Goal: Check status: Check status

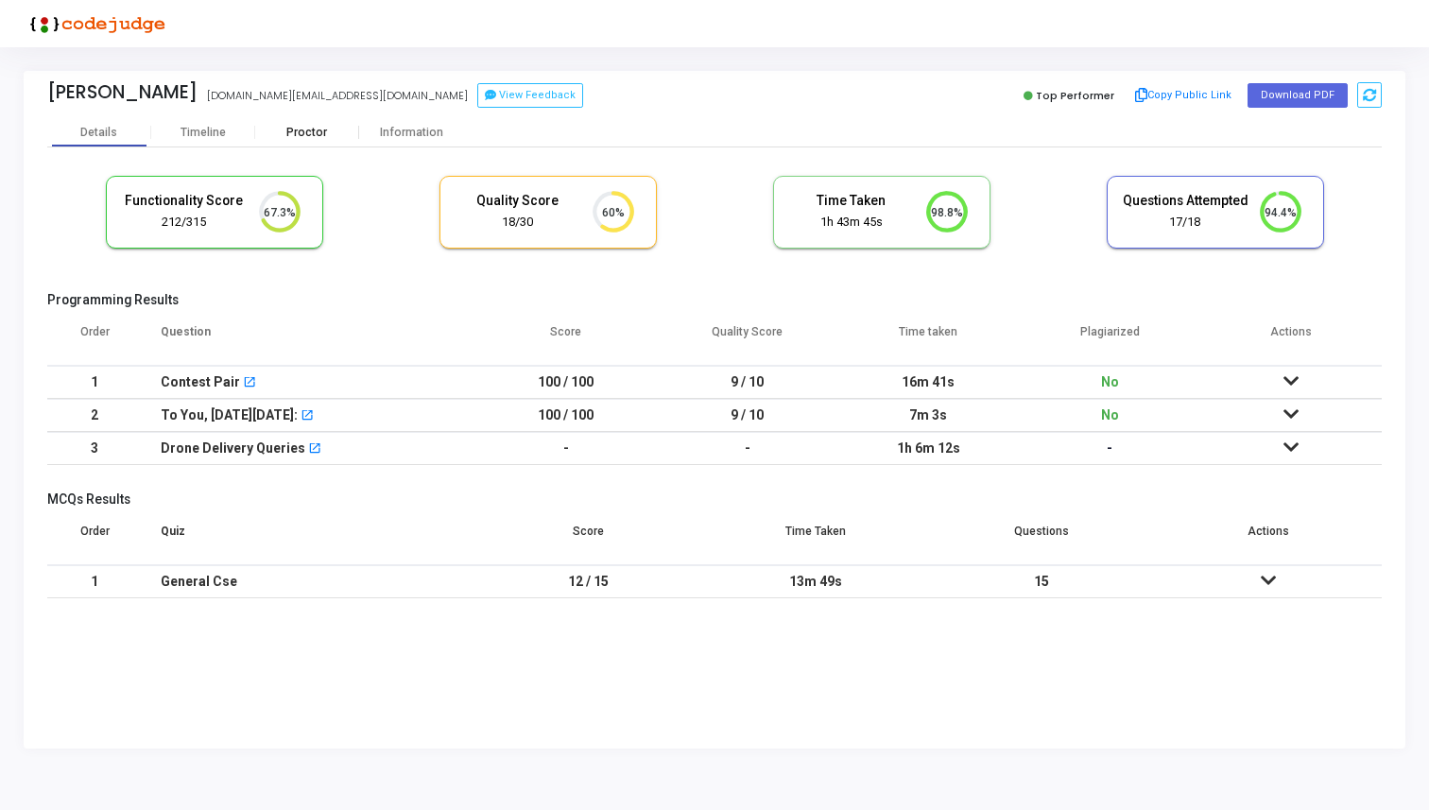
click at [305, 128] on div "Proctor" at bounding box center [307, 133] width 104 height 14
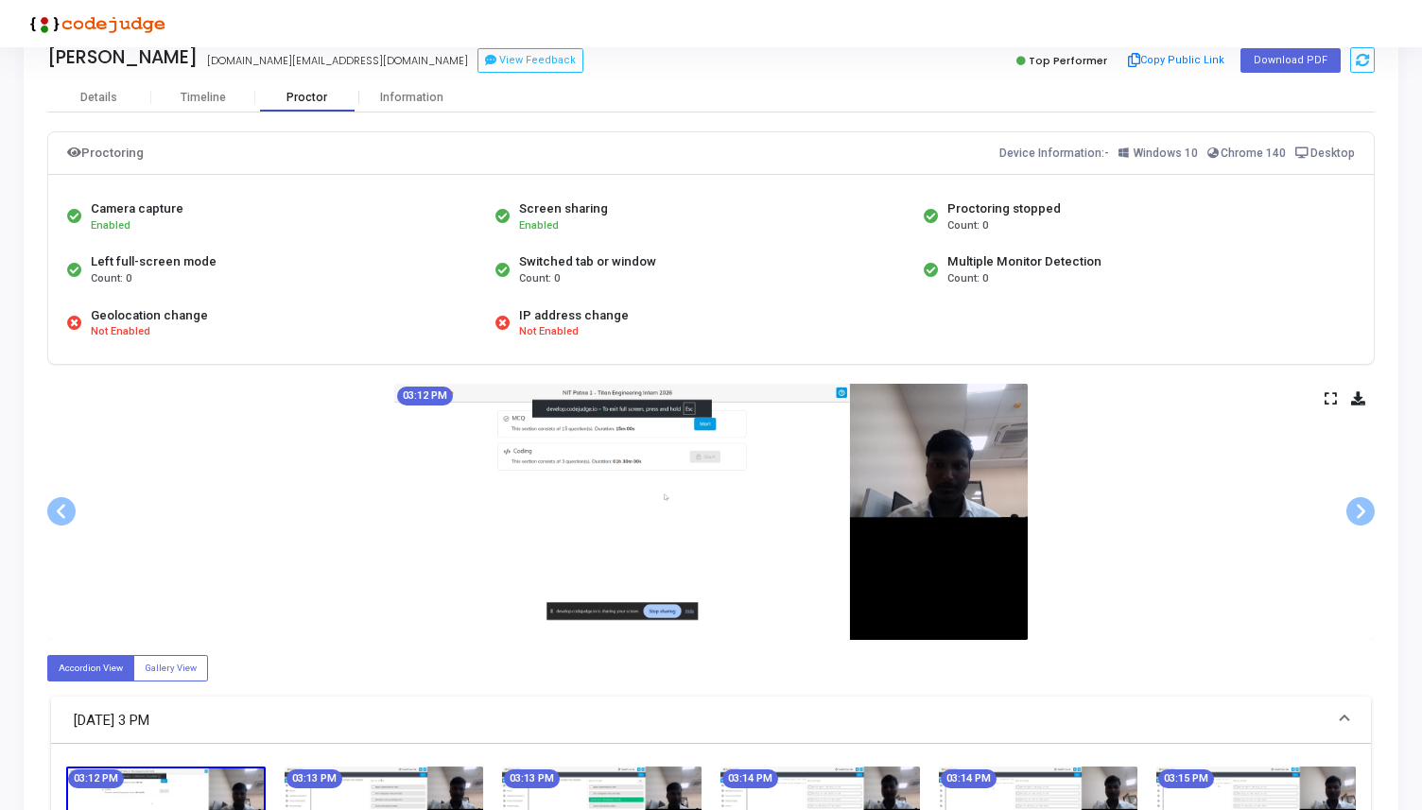
scroll to position [73, 0]
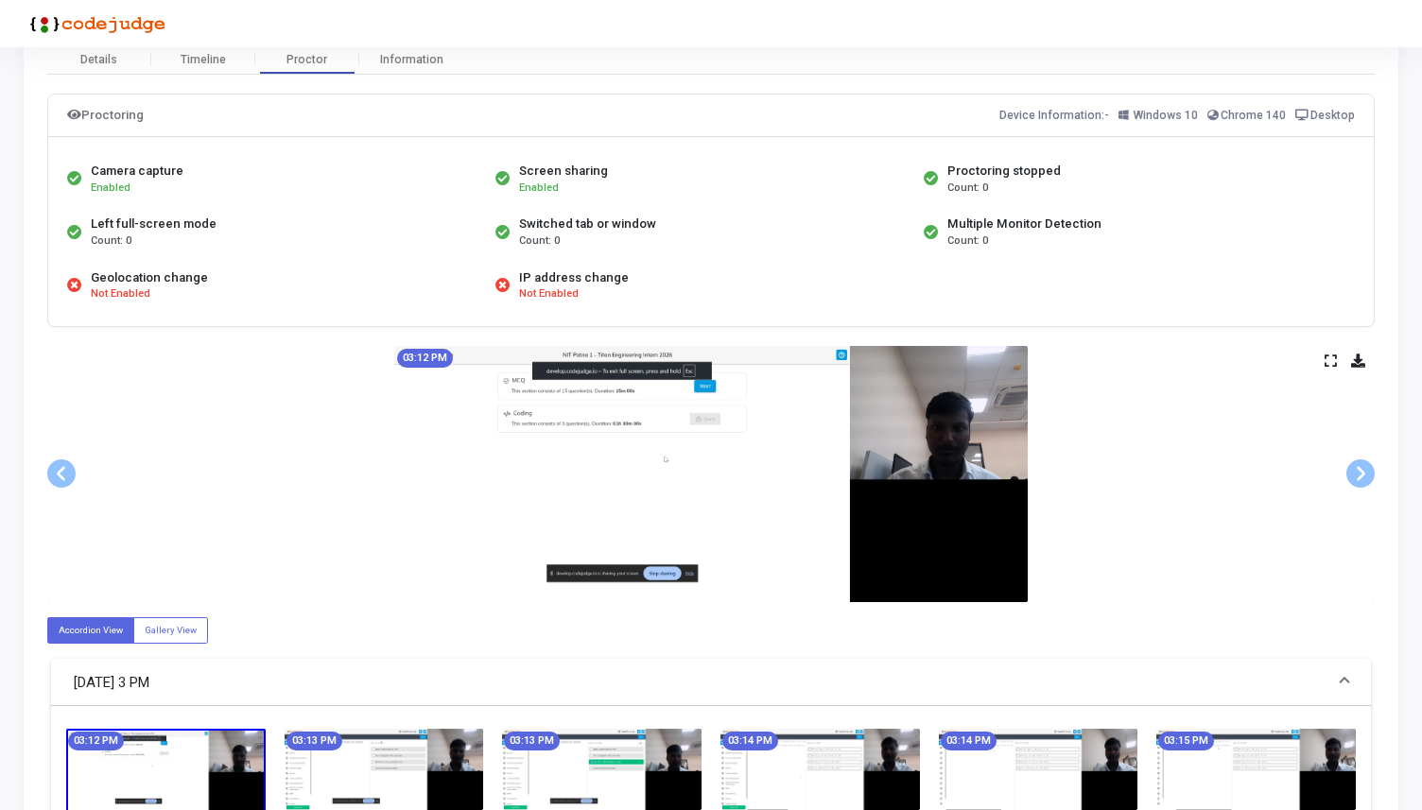
click at [1328, 360] on icon at bounding box center [1330, 360] width 12 height 10
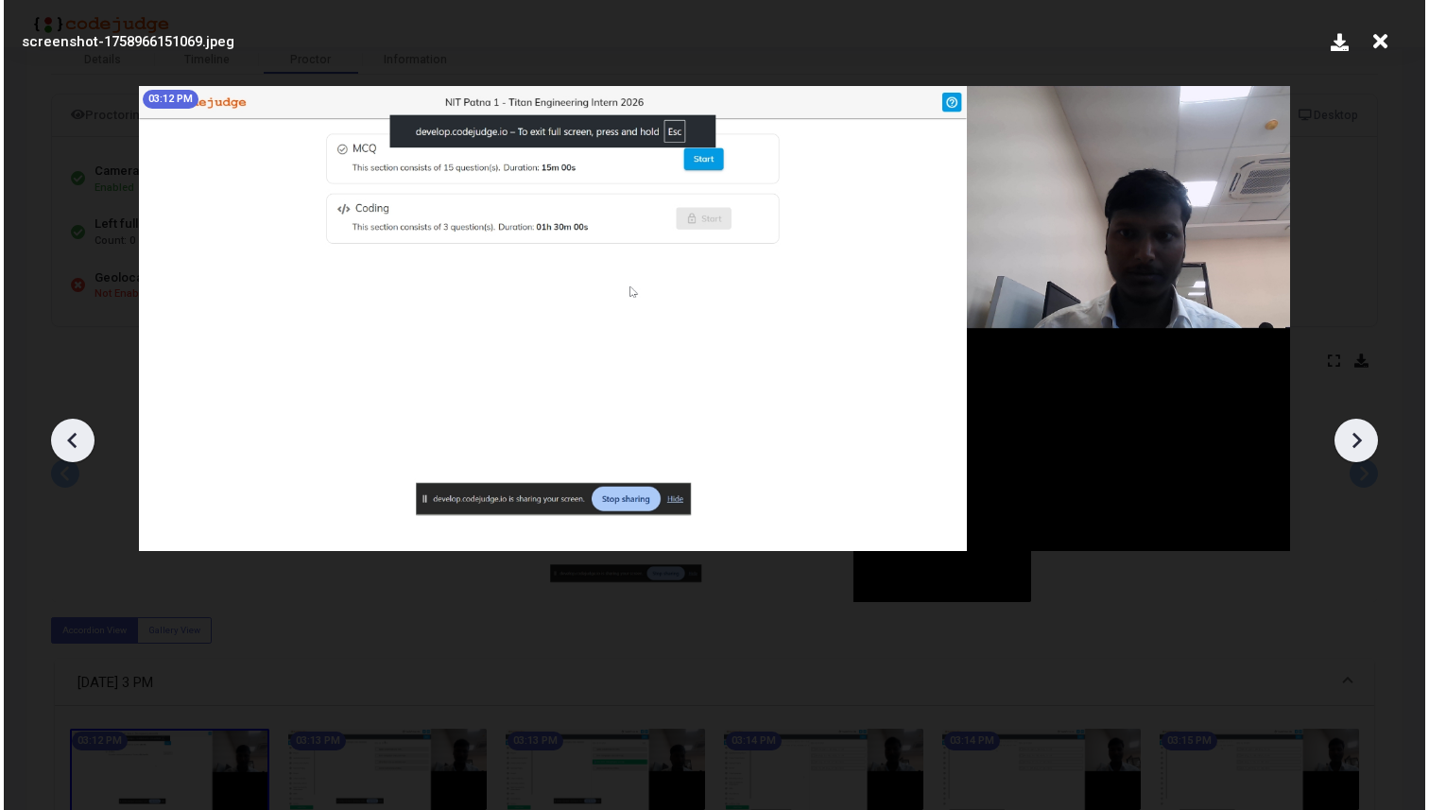
scroll to position [0, 0]
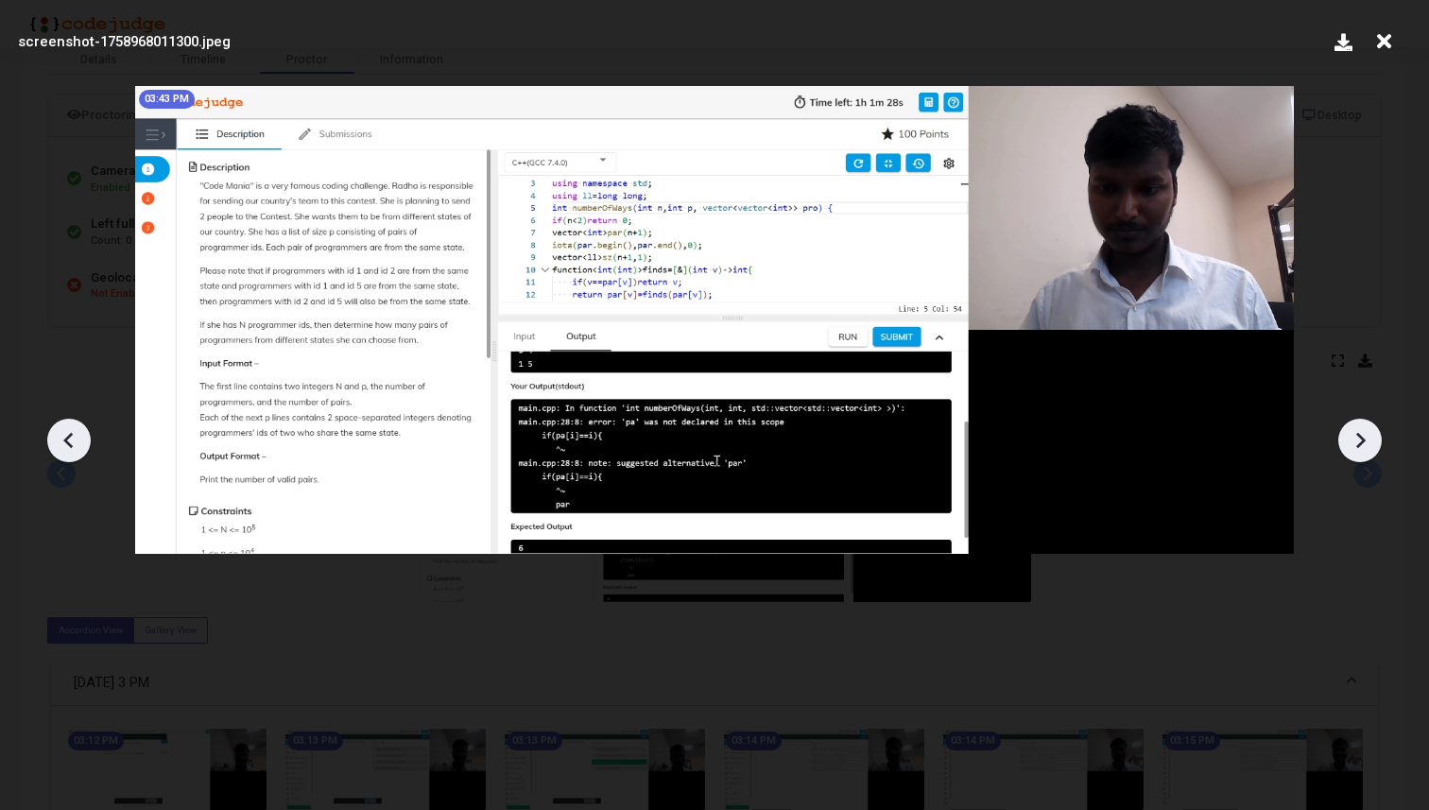
click at [1380, 44] on icon at bounding box center [1384, 42] width 29 height 36
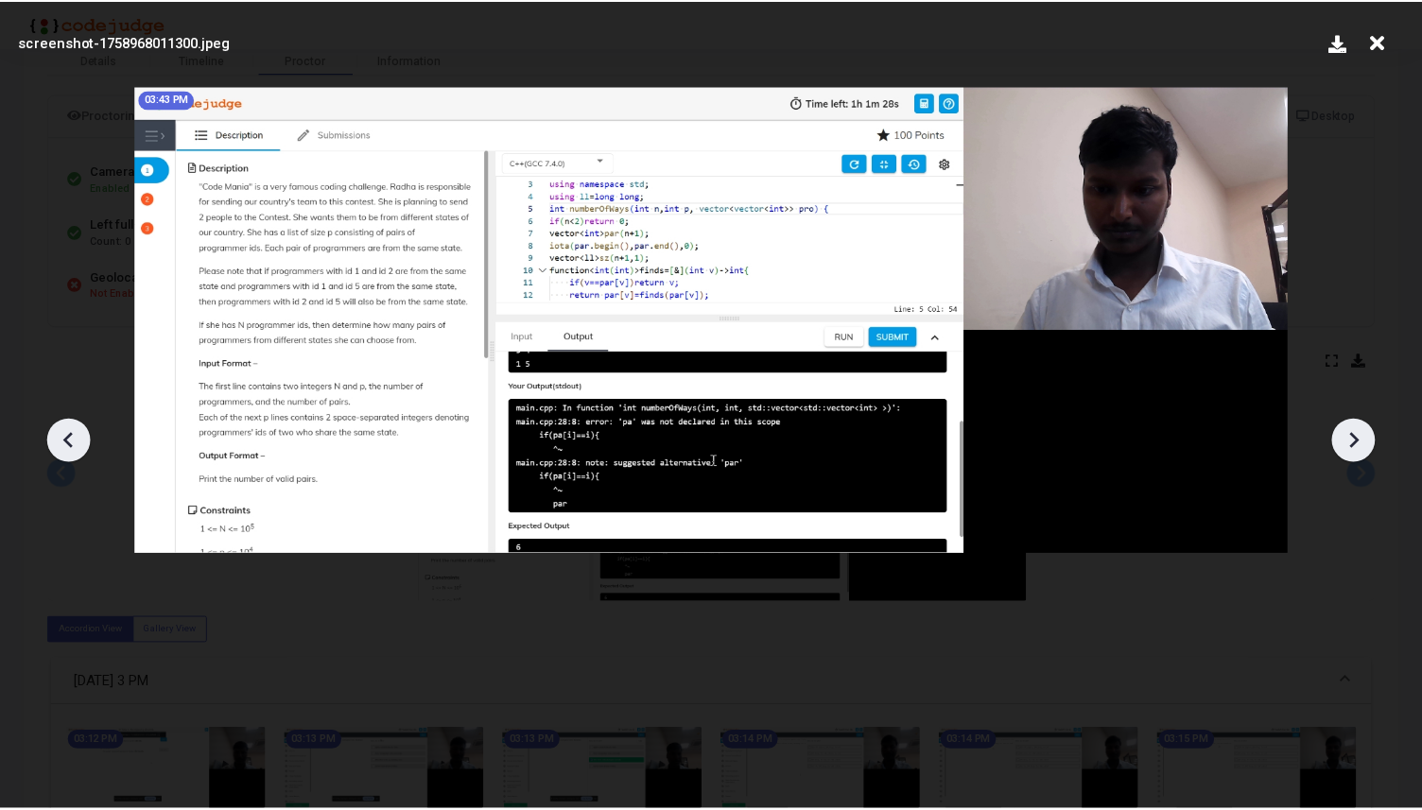
scroll to position [73, 0]
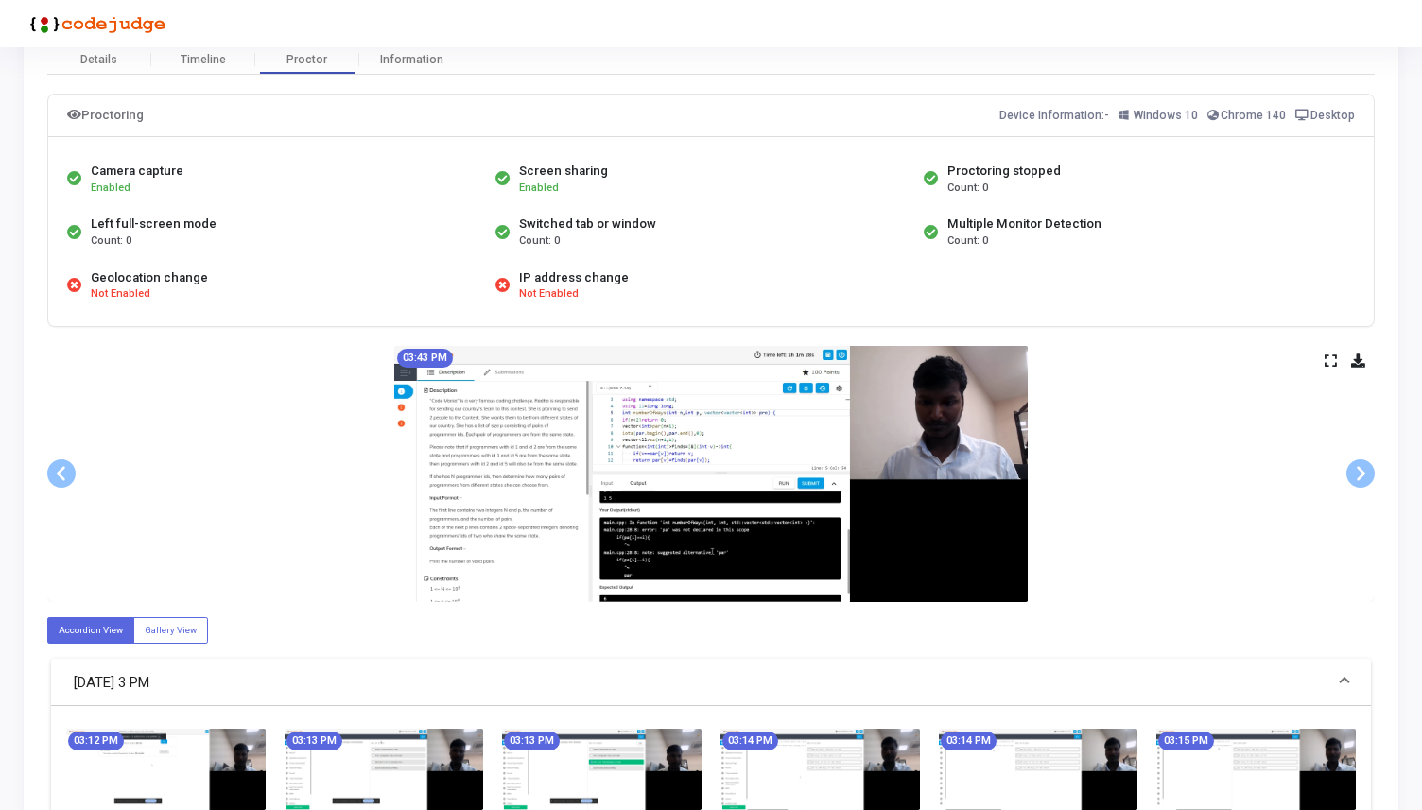
click at [865, 481] on img at bounding box center [710, 474] width 633 height 256
click at [1333, 358] on icon at bounding box center [1330, 360] width 12 height 10
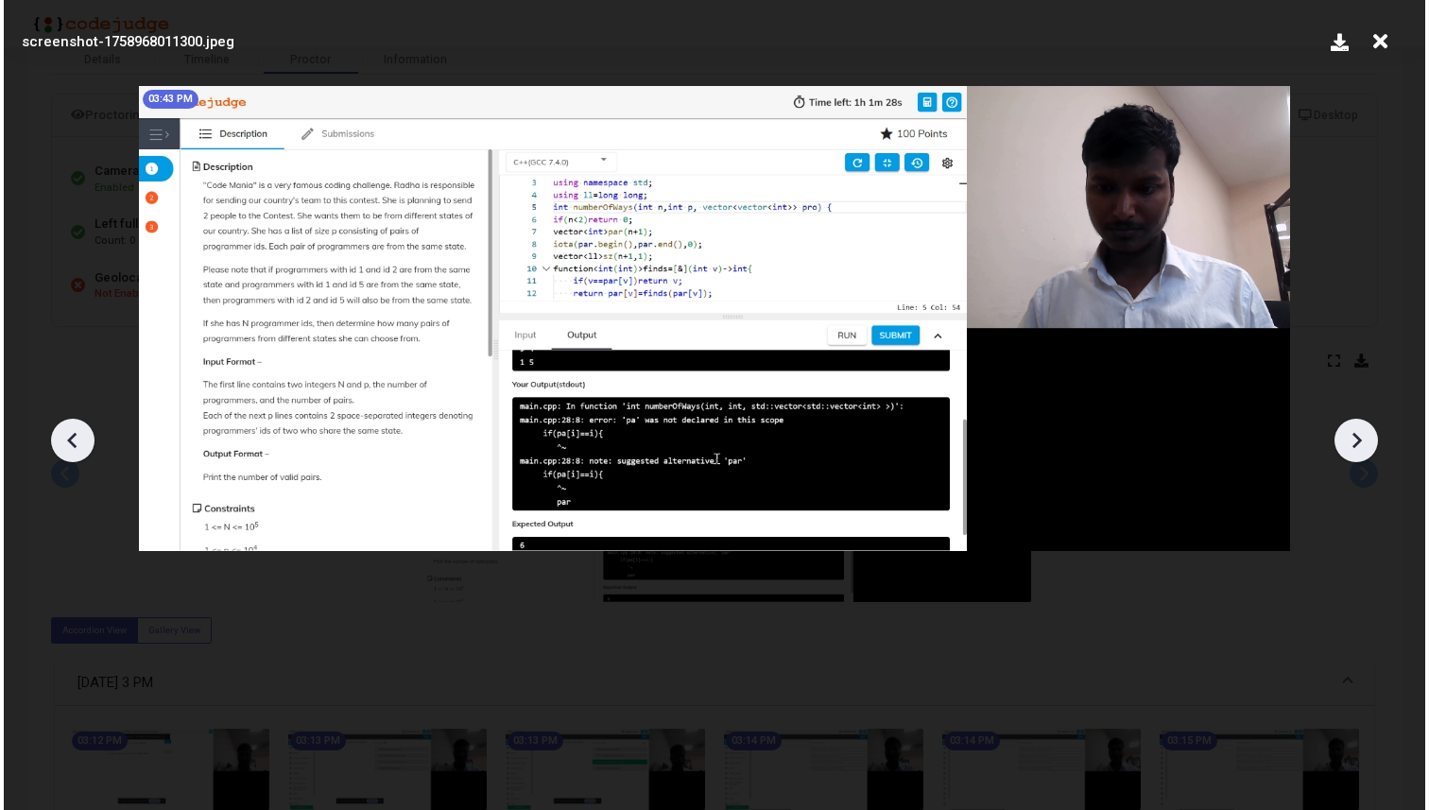
scroll to position [0, 0]
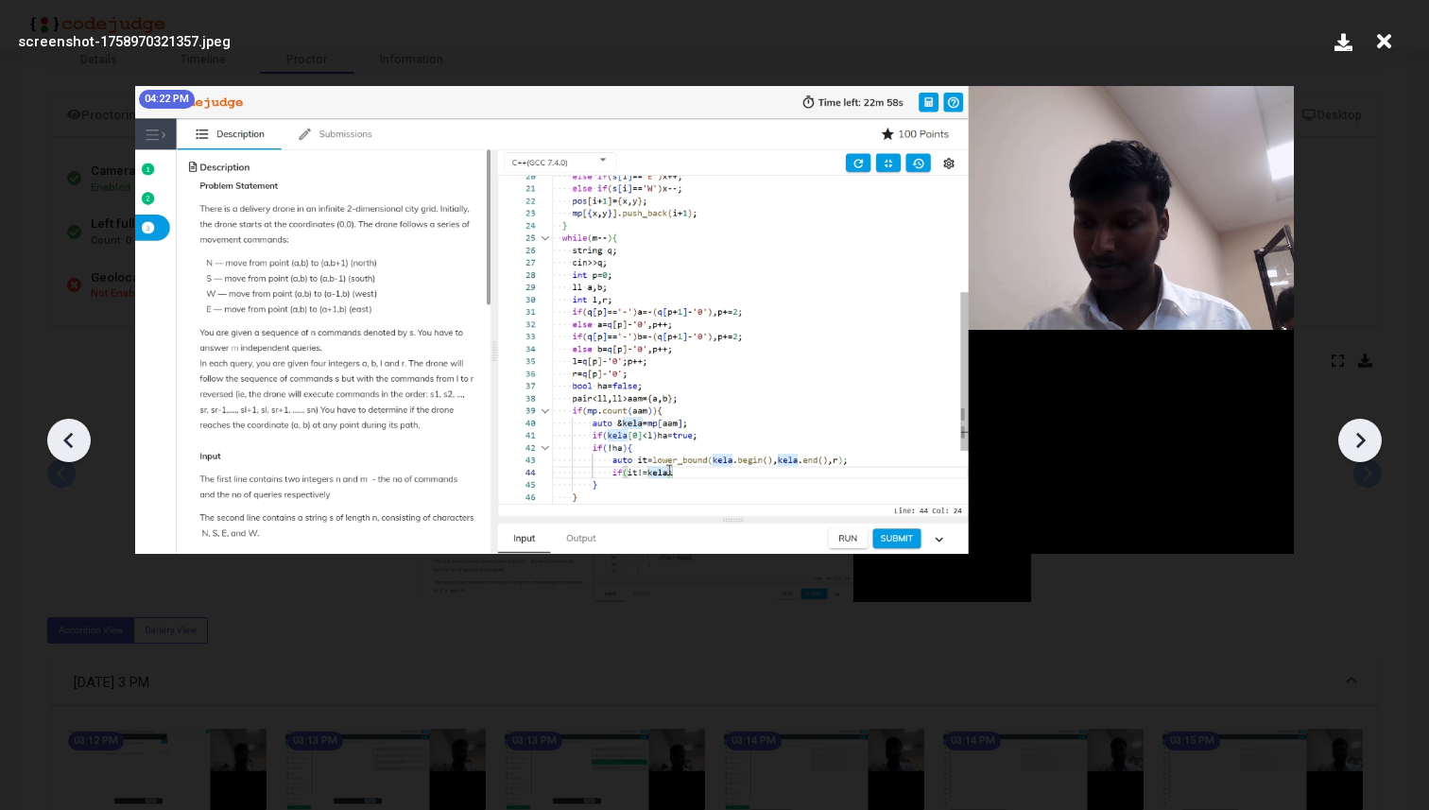
click at [861, 299] on img at bounding box center [714, 320] width 1159 height 469
click at [800, 292] on img at bounding box center [714, 320] width 1159 height 469
click at [1356, 431] on icon at bounding box center [1360, 440] width 28 height 28
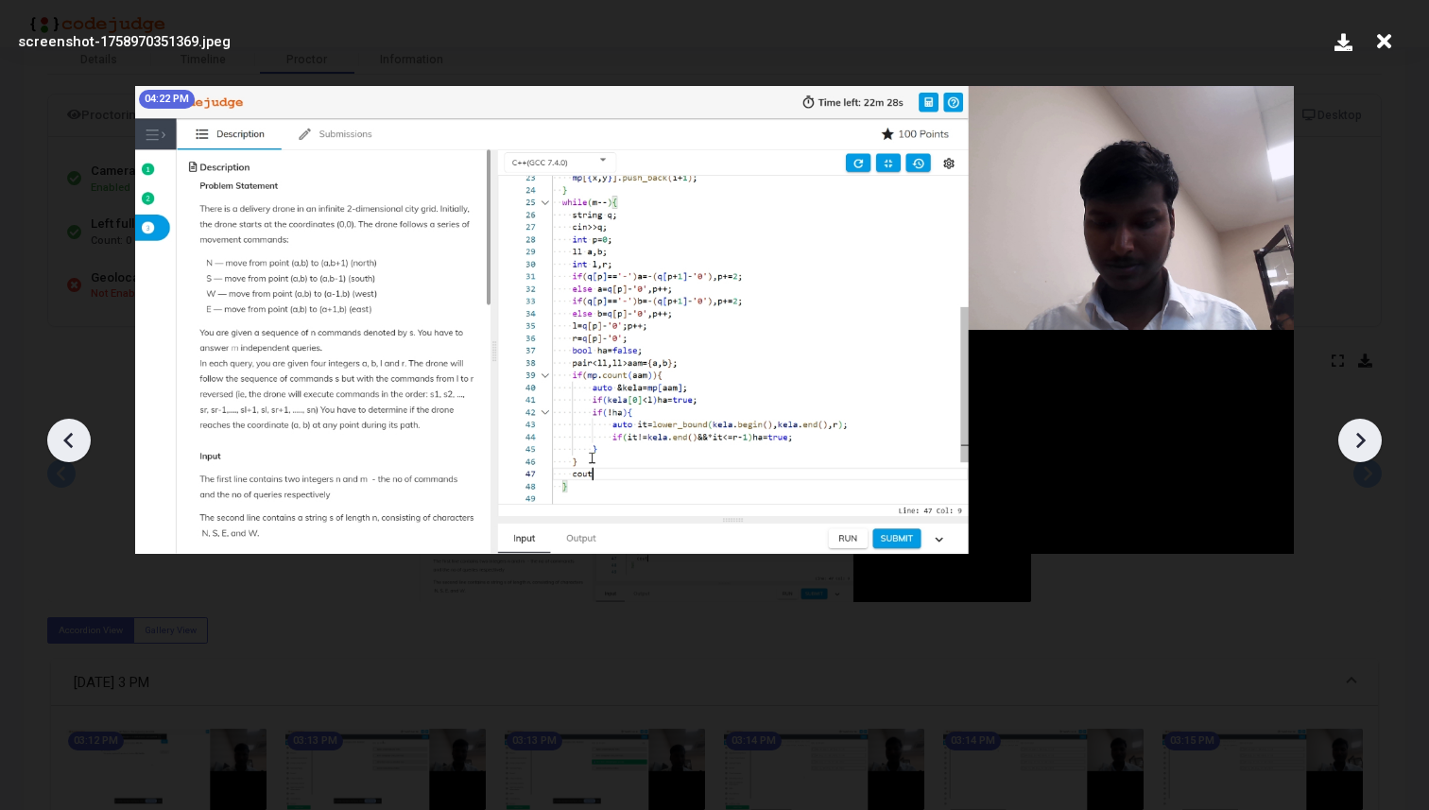
click at [1356, 437] on icon at bounding box center [1360, 440] width 28 height 28
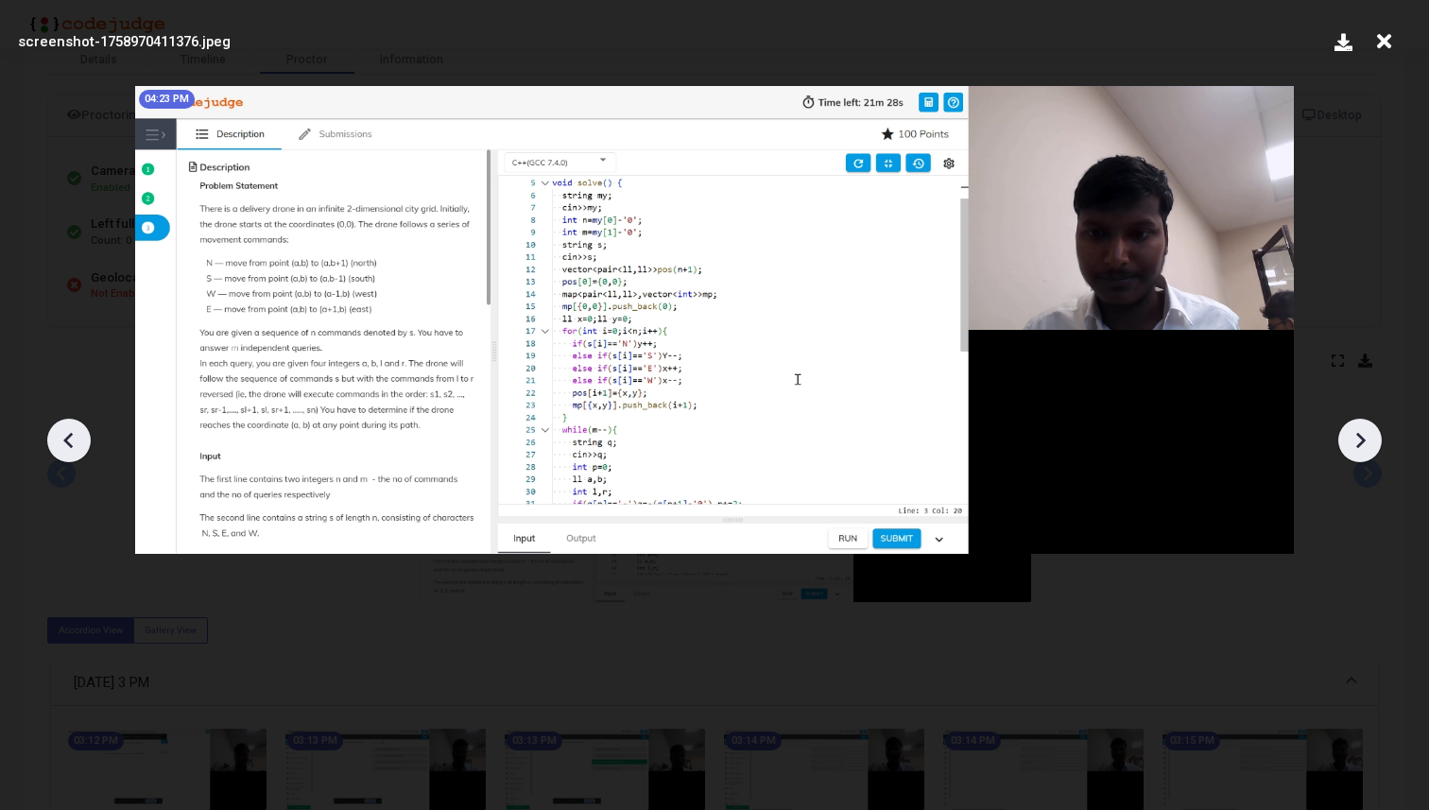
click at [69, 447] on icon at bounding box center [69, 440] width 28 height 28
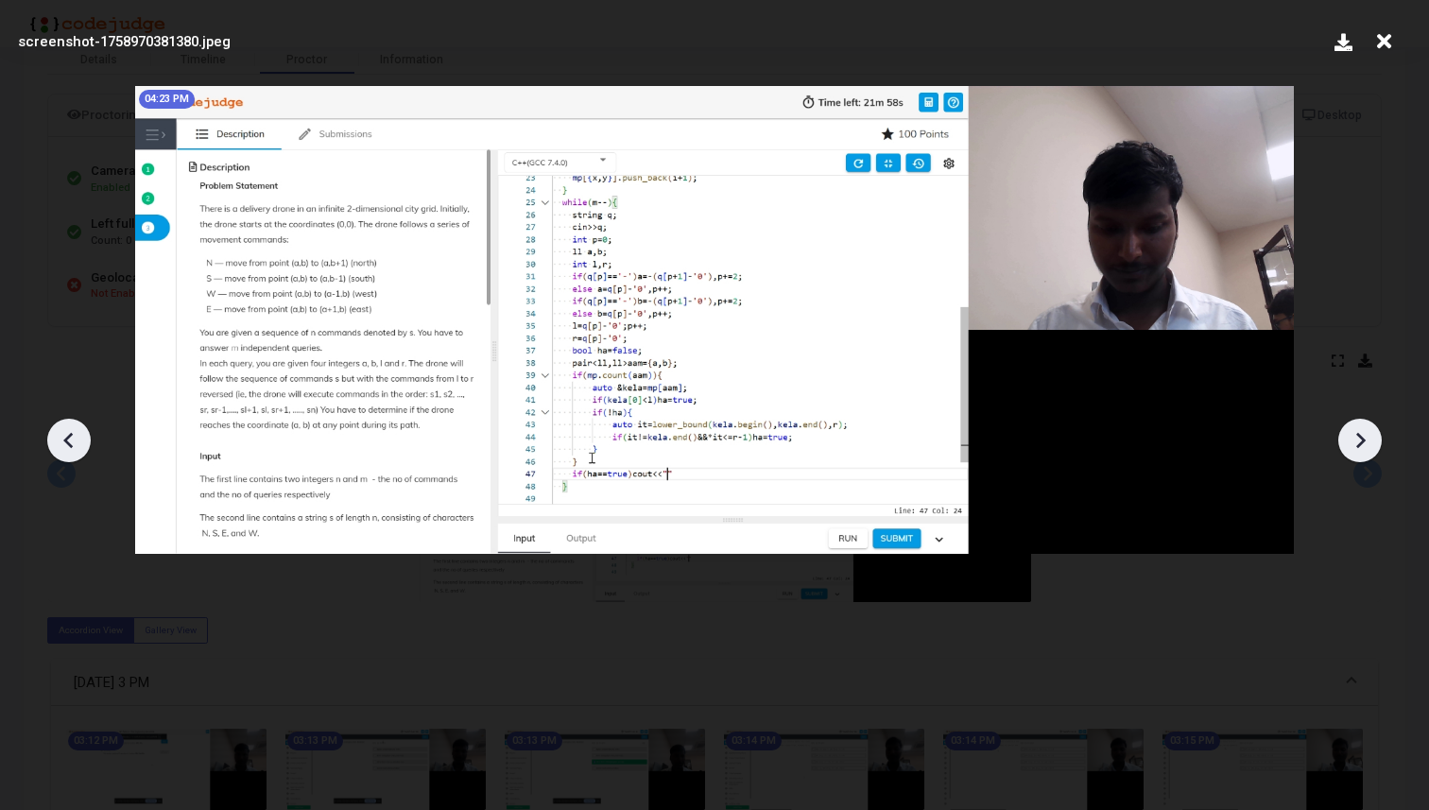
click at [1365, 440] on icon at bounding box center [1360, 440] width 9 height 16
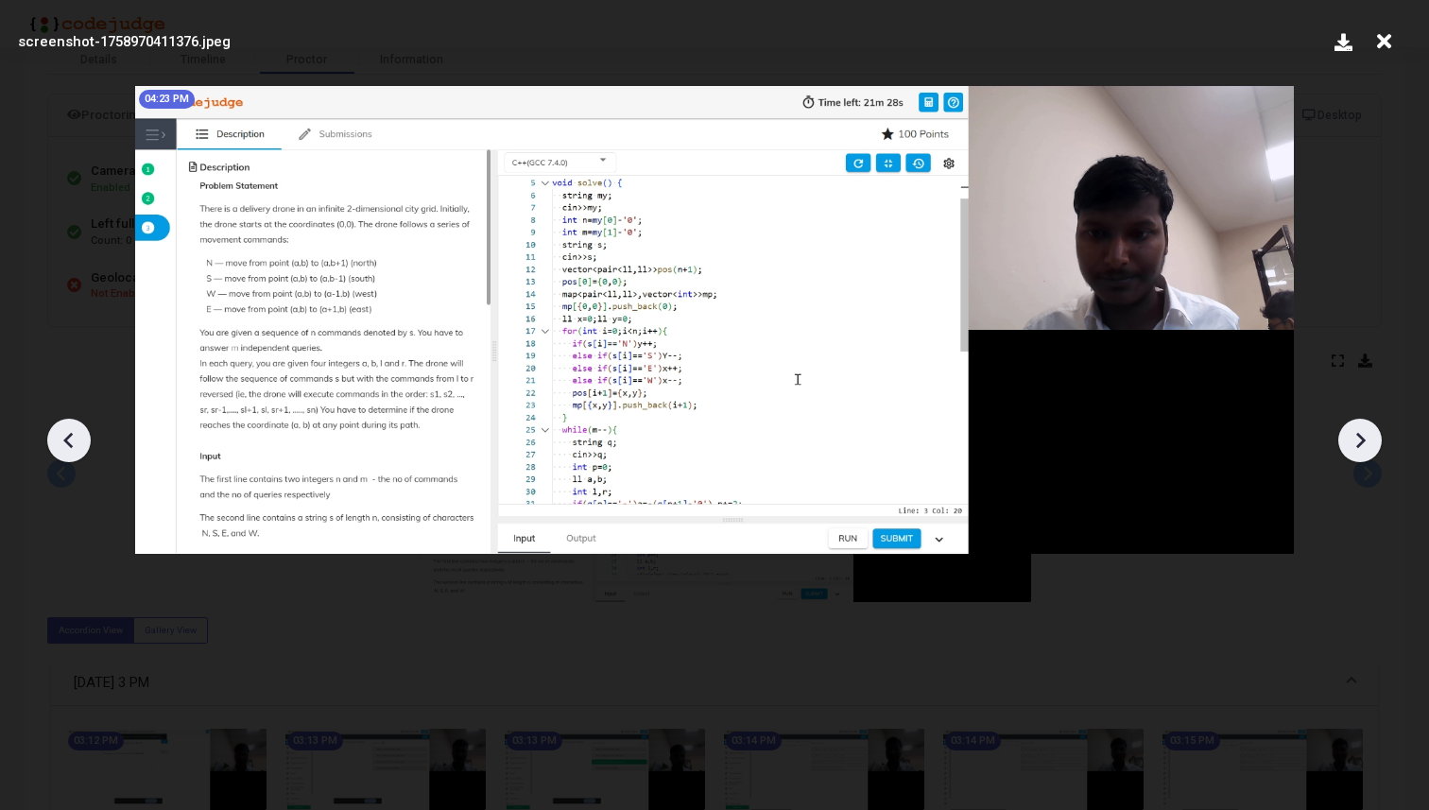
click at [1365, 440] on icon at bounding box center [1360, 440] width 9 height 16
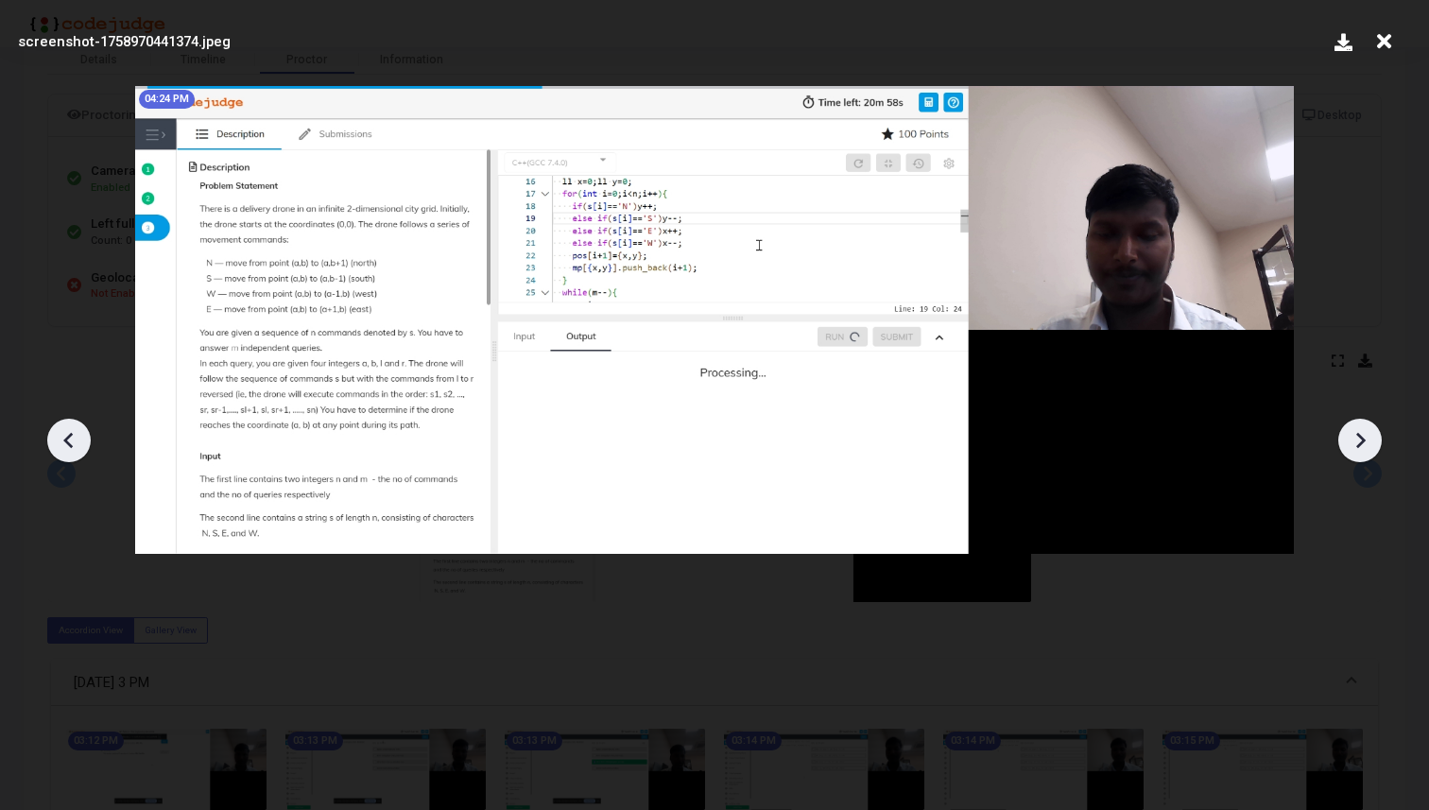
click at [1365, 440] on icon at bounding box center [1360, 440] width 9 height 16
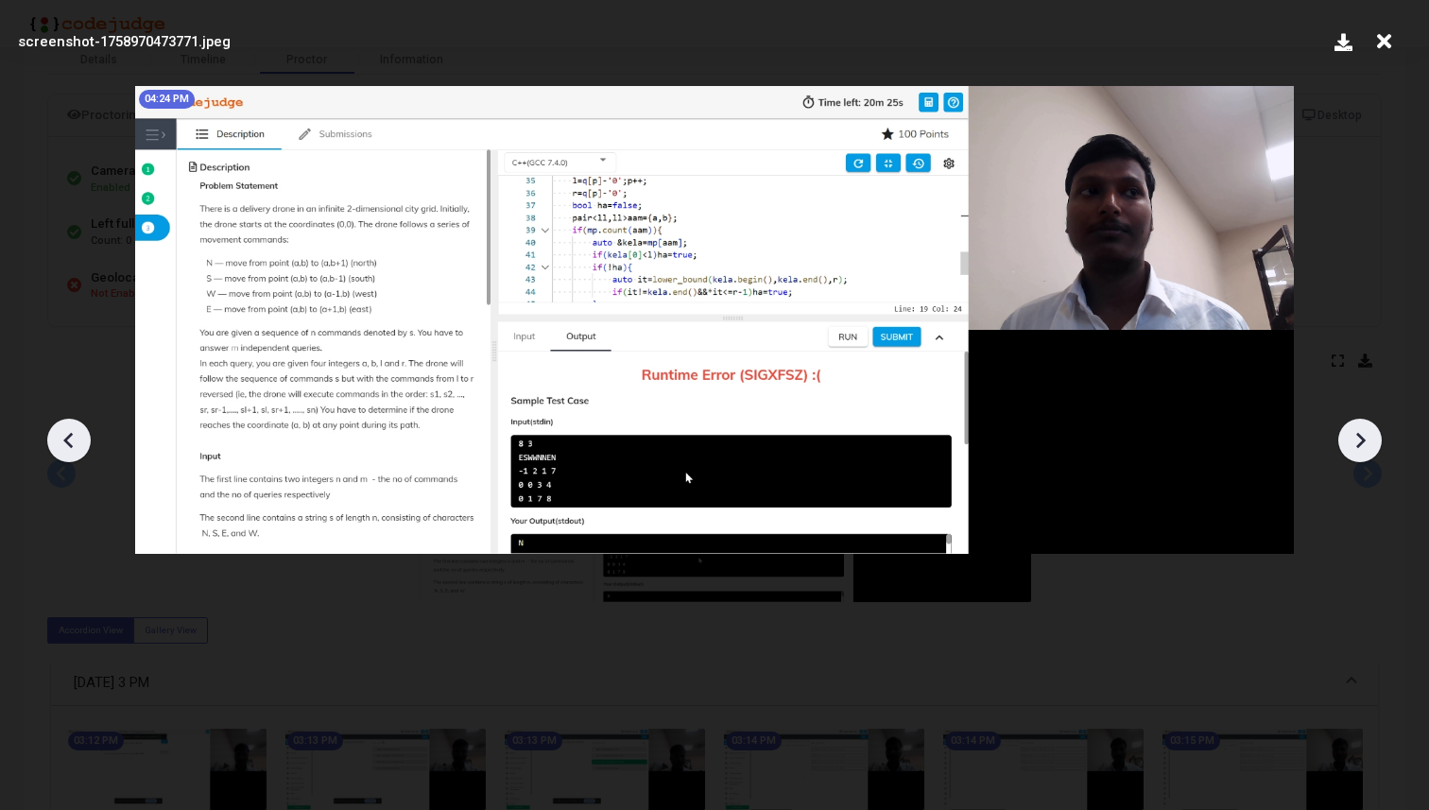
click at [1364, 439] on icon at bounding box center [1360, 440] width 9 height 16
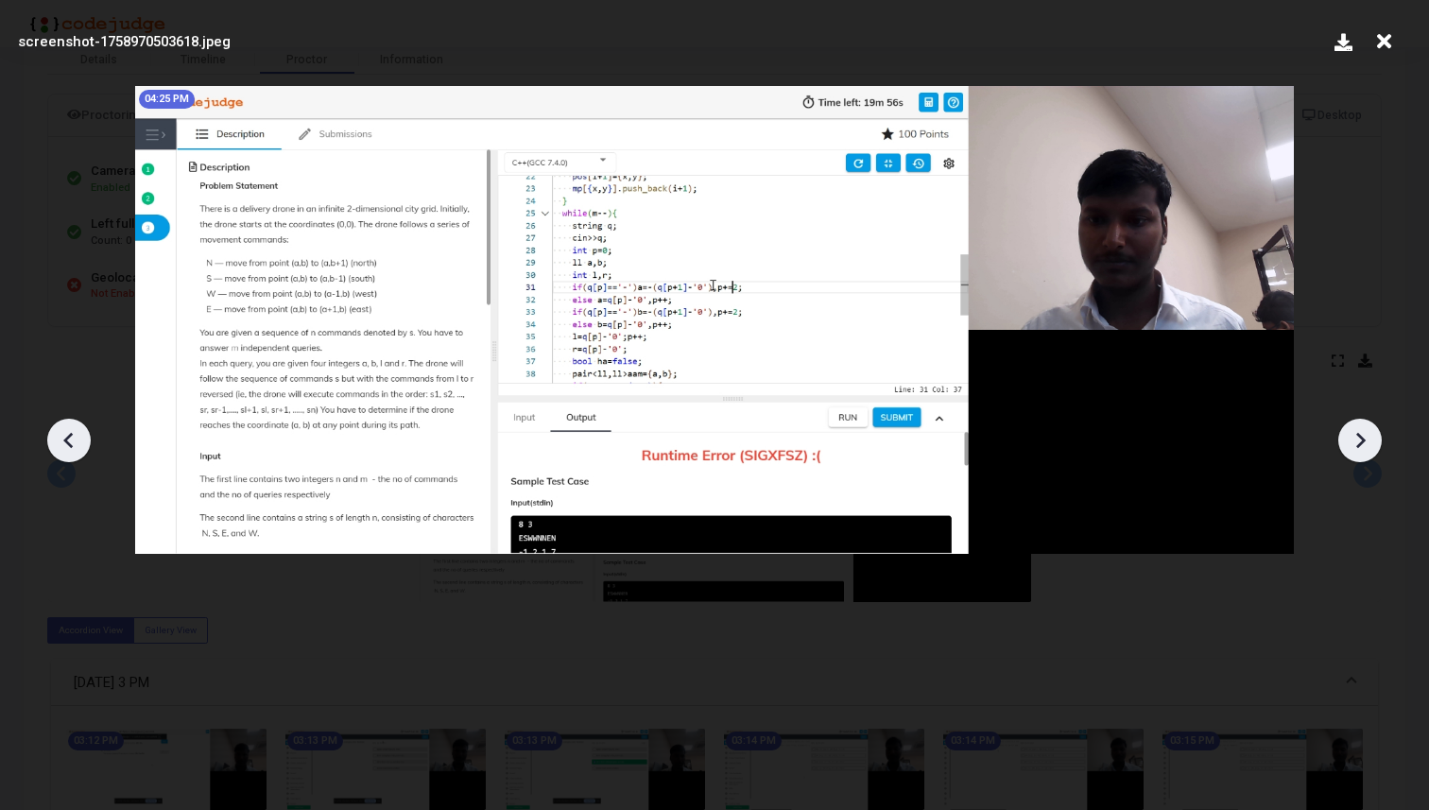
click at [1364, 439] on icon at bounding box center [1360, 440] width 9 height 16
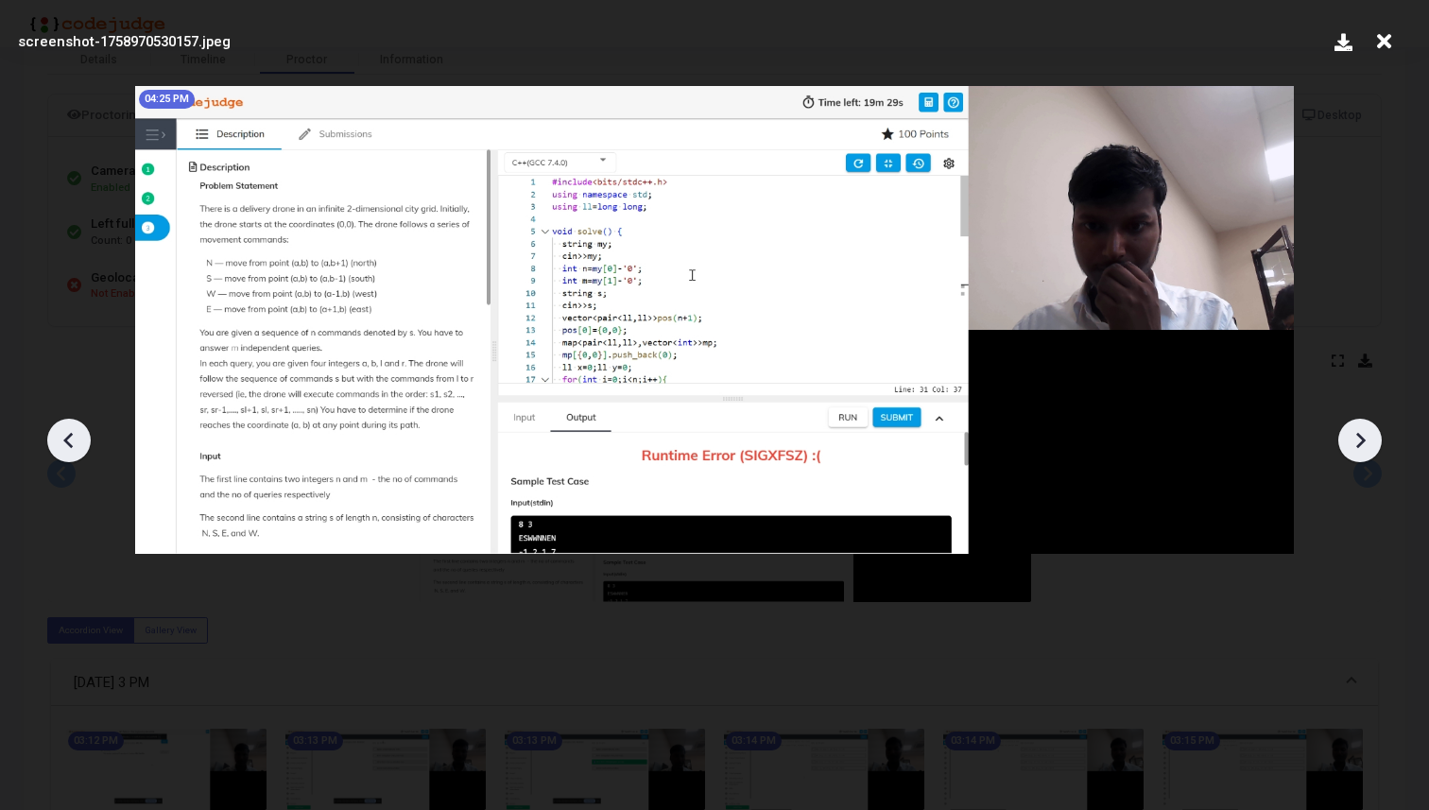
click at [1364, 439] on icon at bounding box center [1360, 440] width 9 height 16
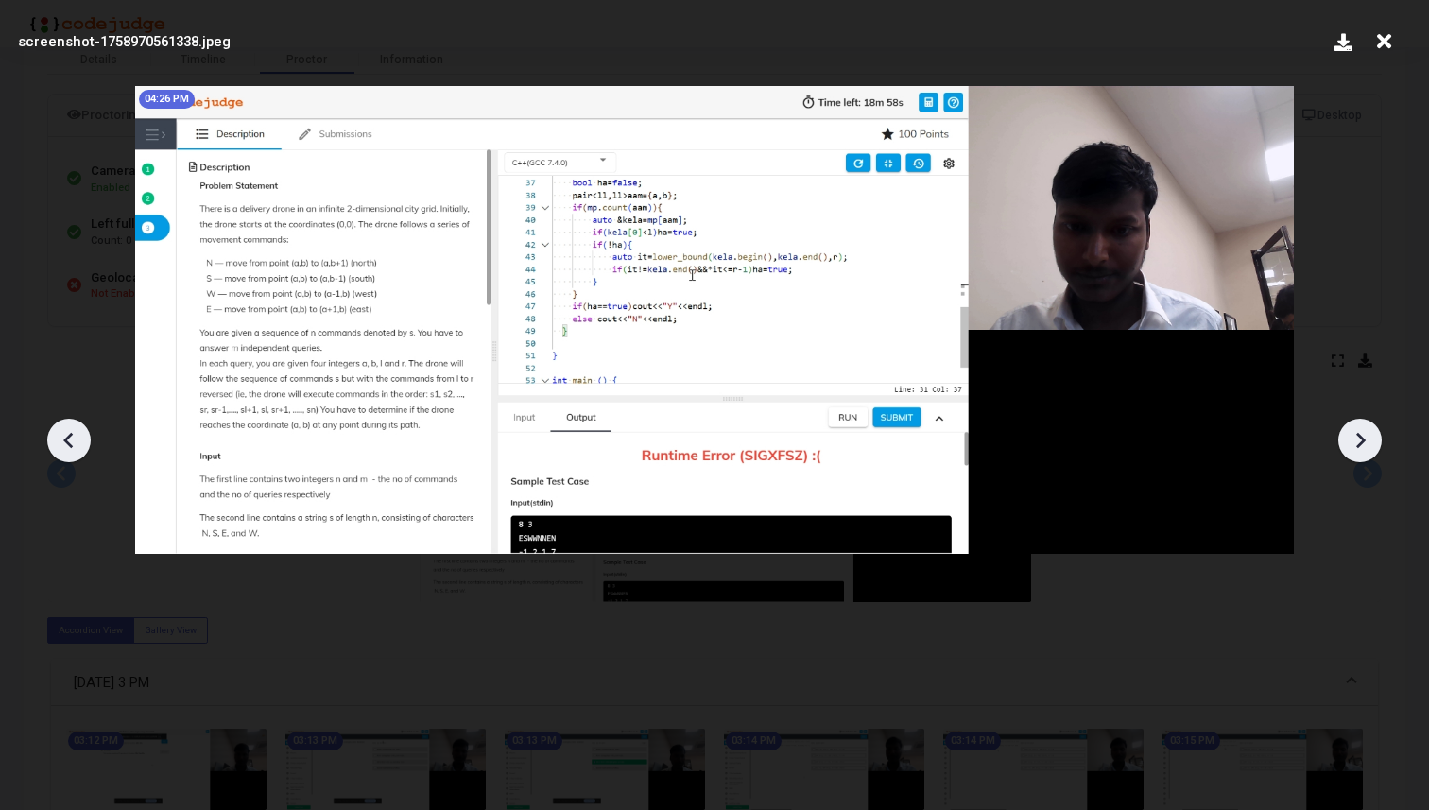
click at [1364, 439] on icon at bounding box center [1360, 440] width 9 height 16
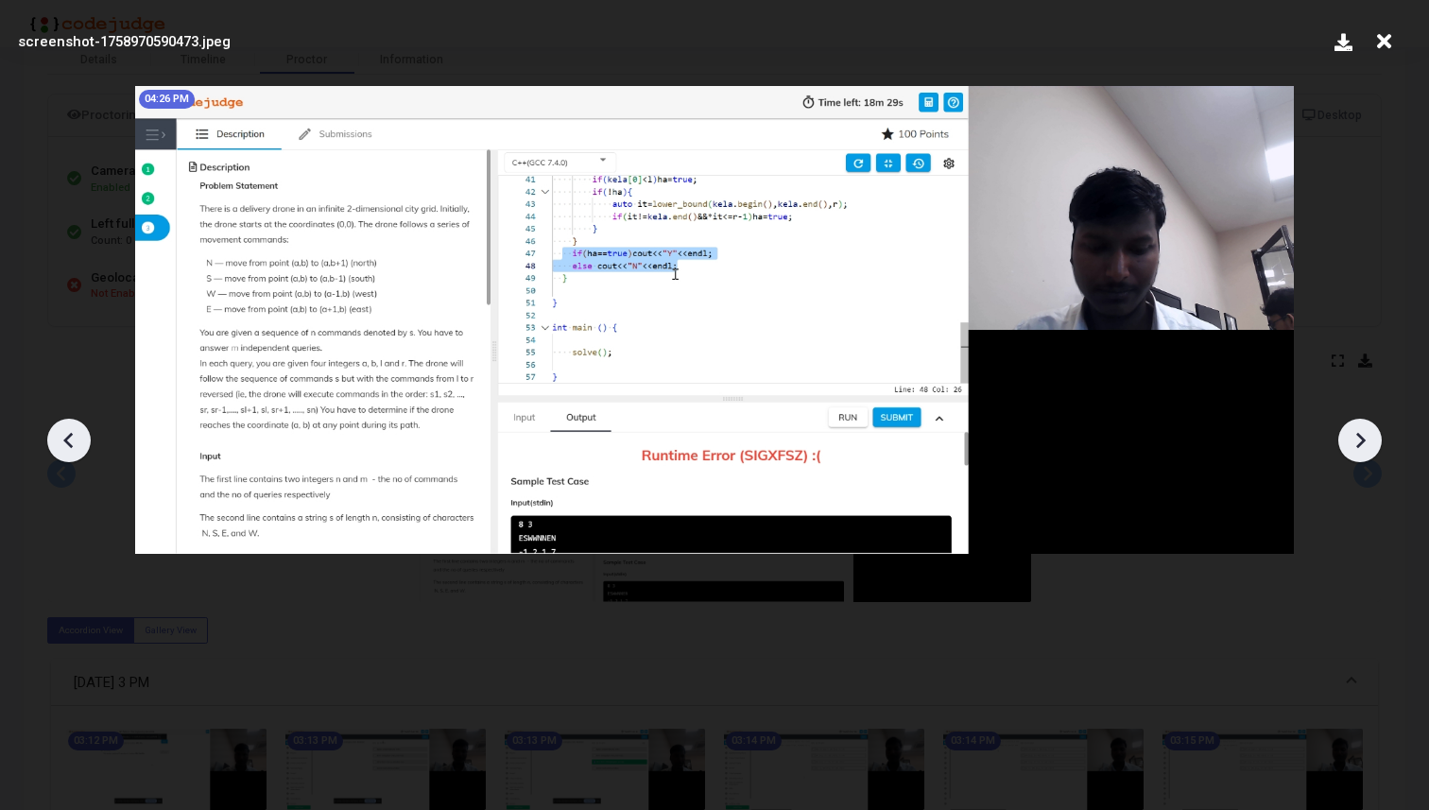
click at [1364, 439] on icon at bounding box center [1360, 440] width 9 height 16
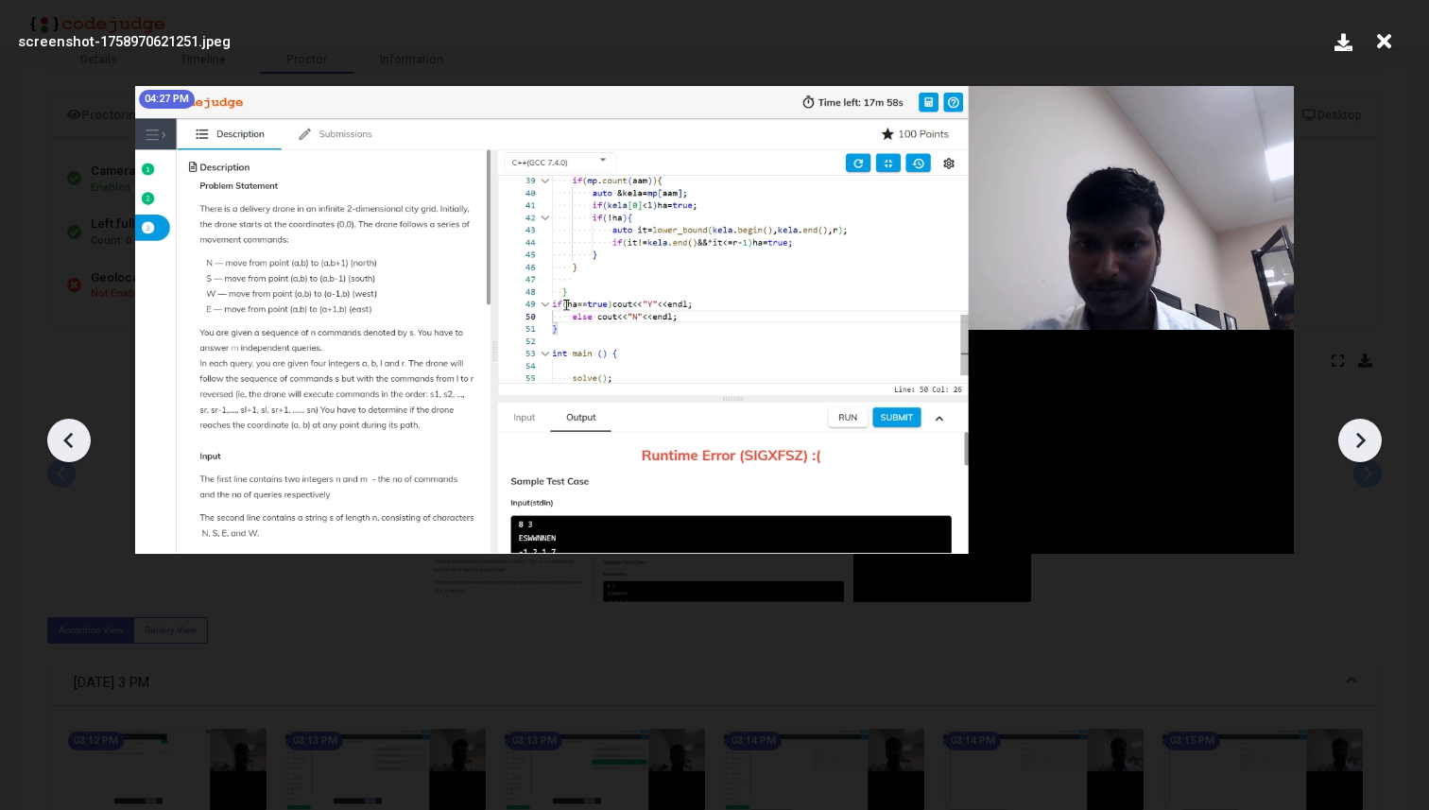
click at [1364, 439] on icon at bounding box center [1360, 440] width 9 height 16
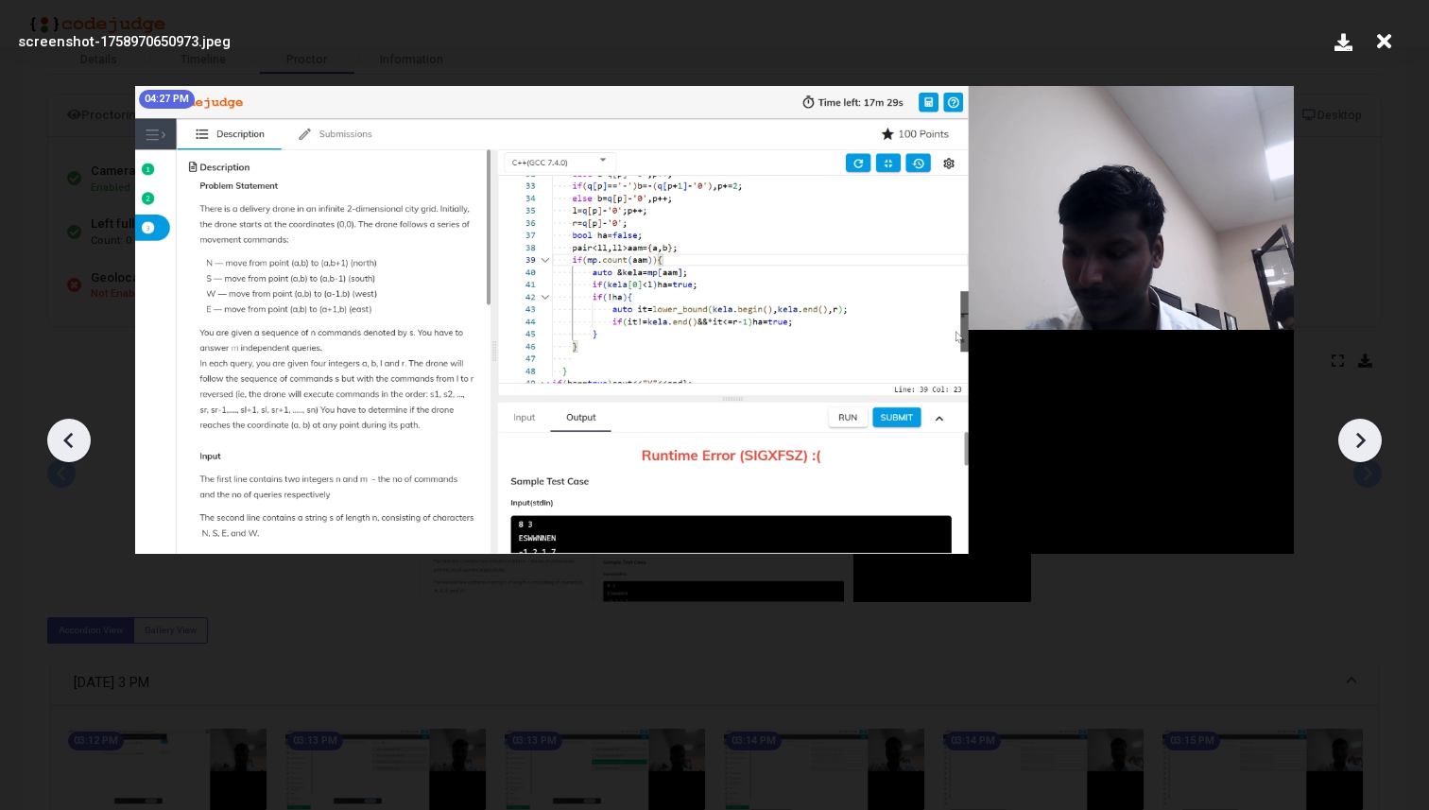
click at [1364, 439] on icon at bounding box center [1360, 440] width 9 height 16
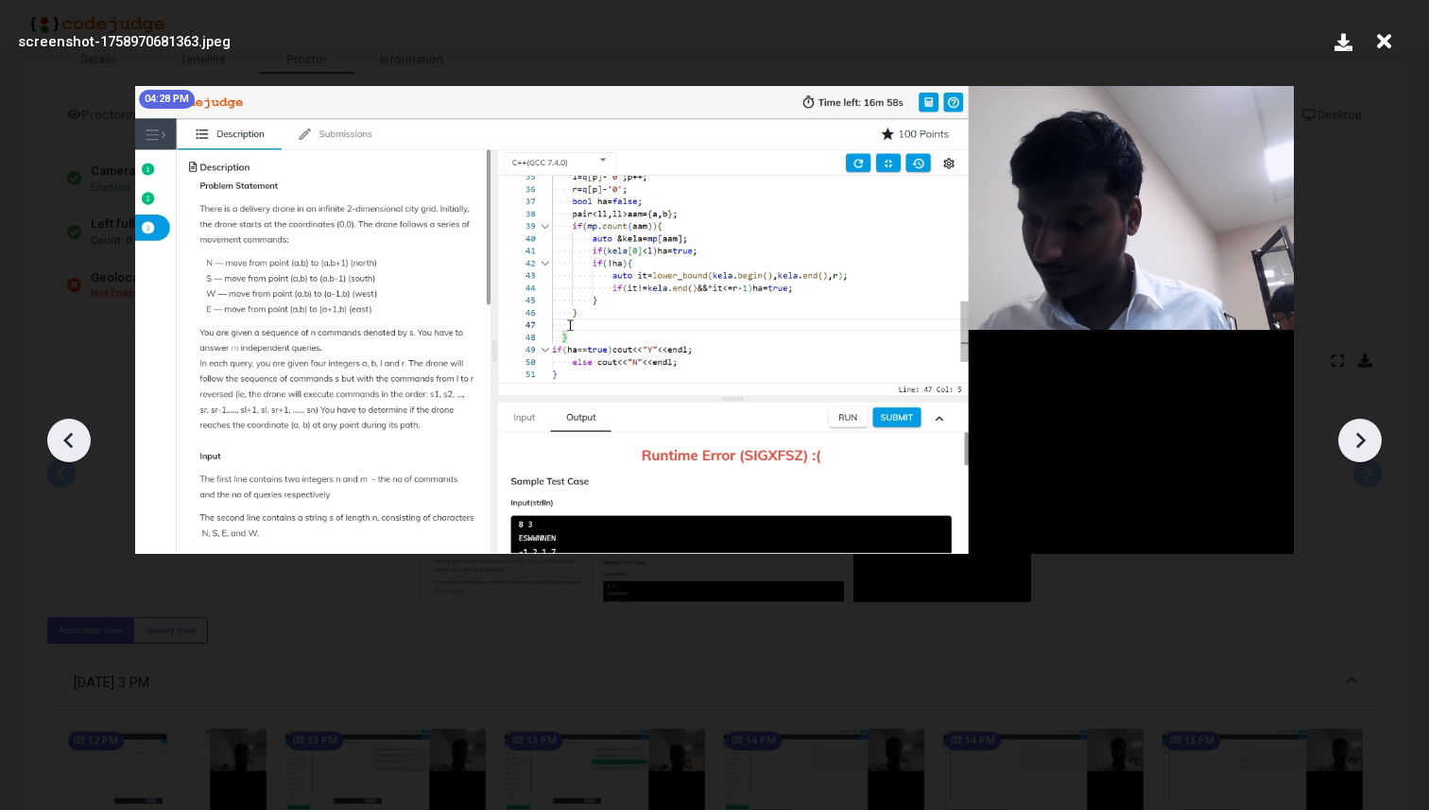
click at [1364, 439] on icon at bounding box center [1360, 440] width 9 height 16
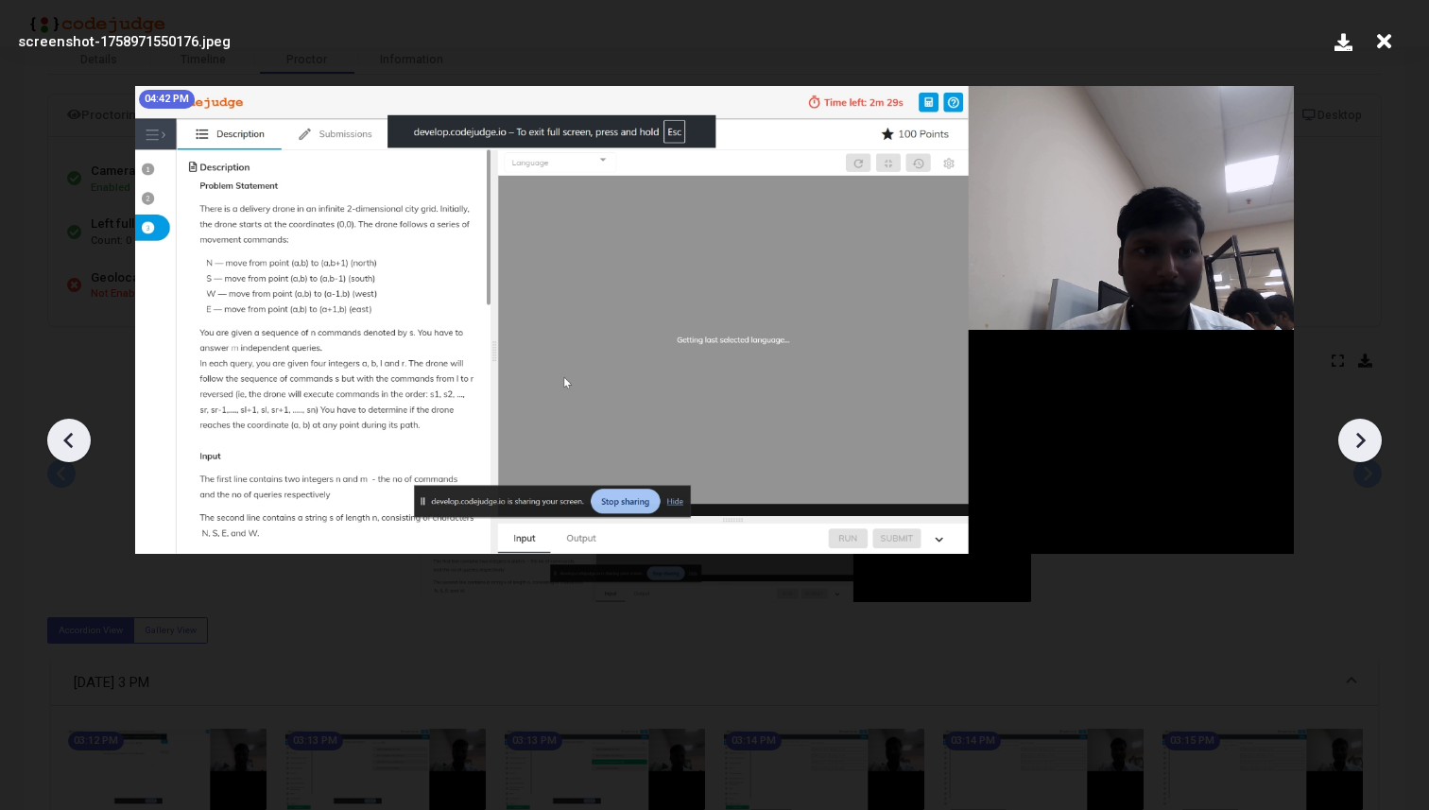
click at [1364, 440] on icon at bounding box center [1360, 440] width 9 height 16
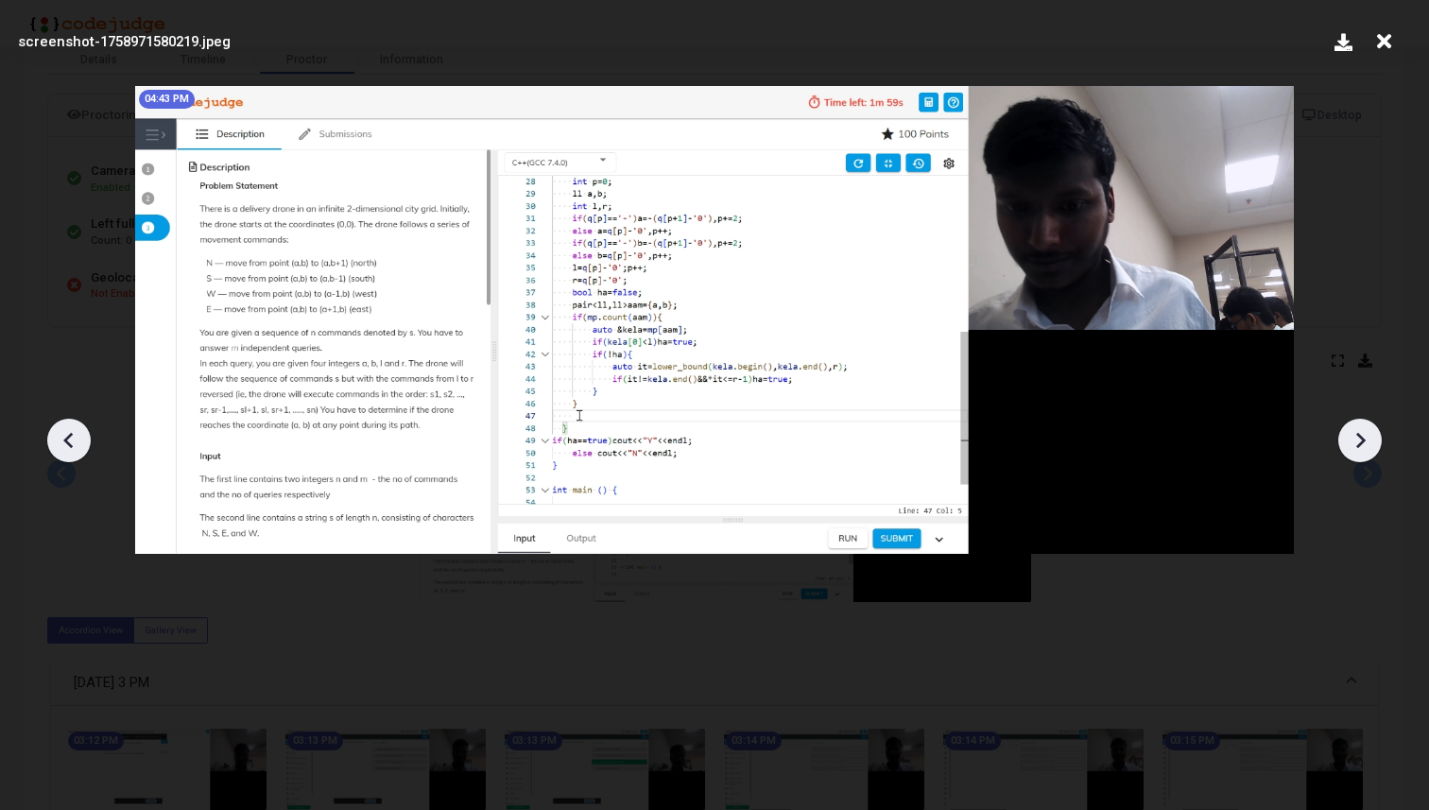
click at [1364, 440] on icon at bounding box center [1360, 440] width 9 height 16
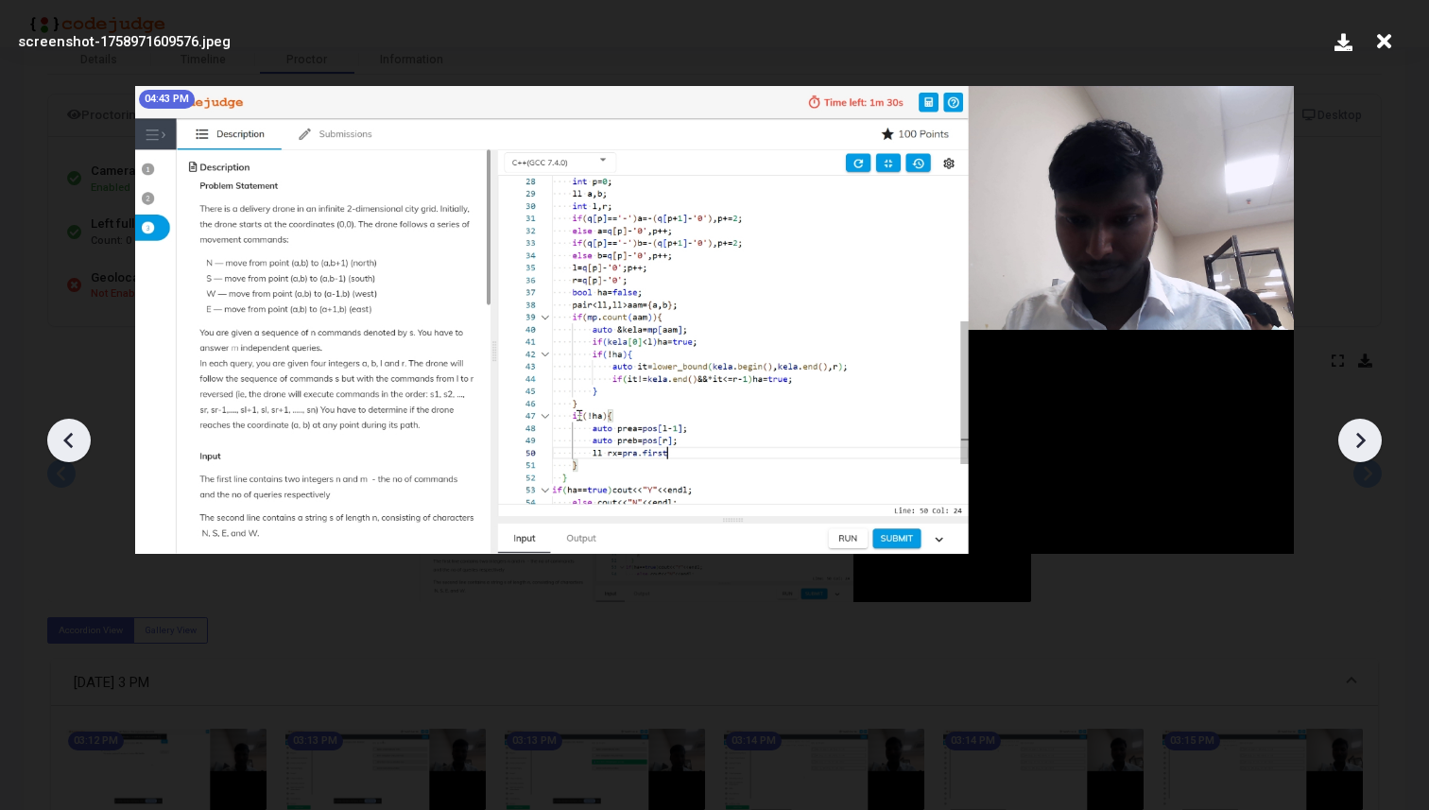
click at [1364, 440] on icon at bounding box center [1360, 440] width 9 height 16
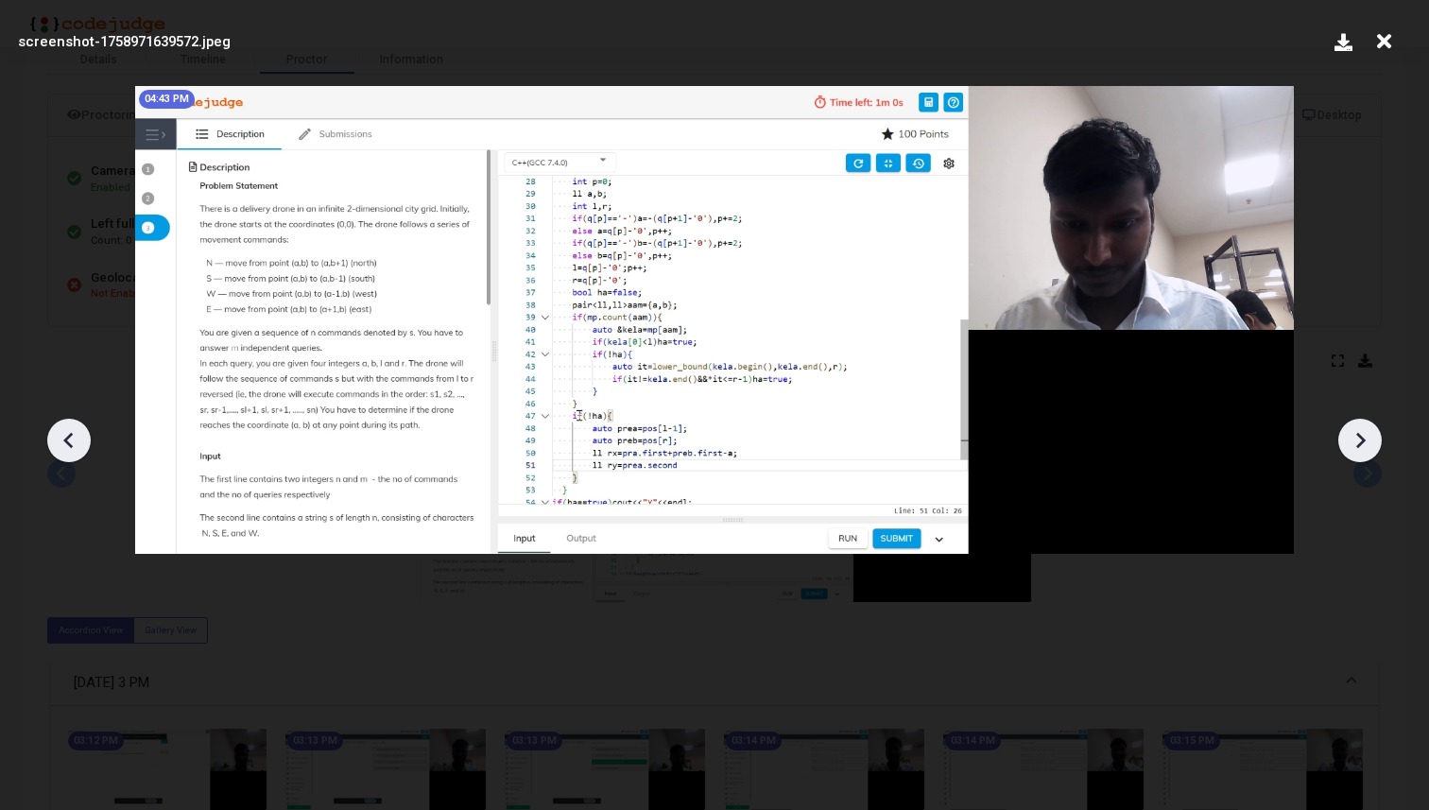
click at [1364, 440] on icon at bounding box center [1360, 440] width 9 height 16
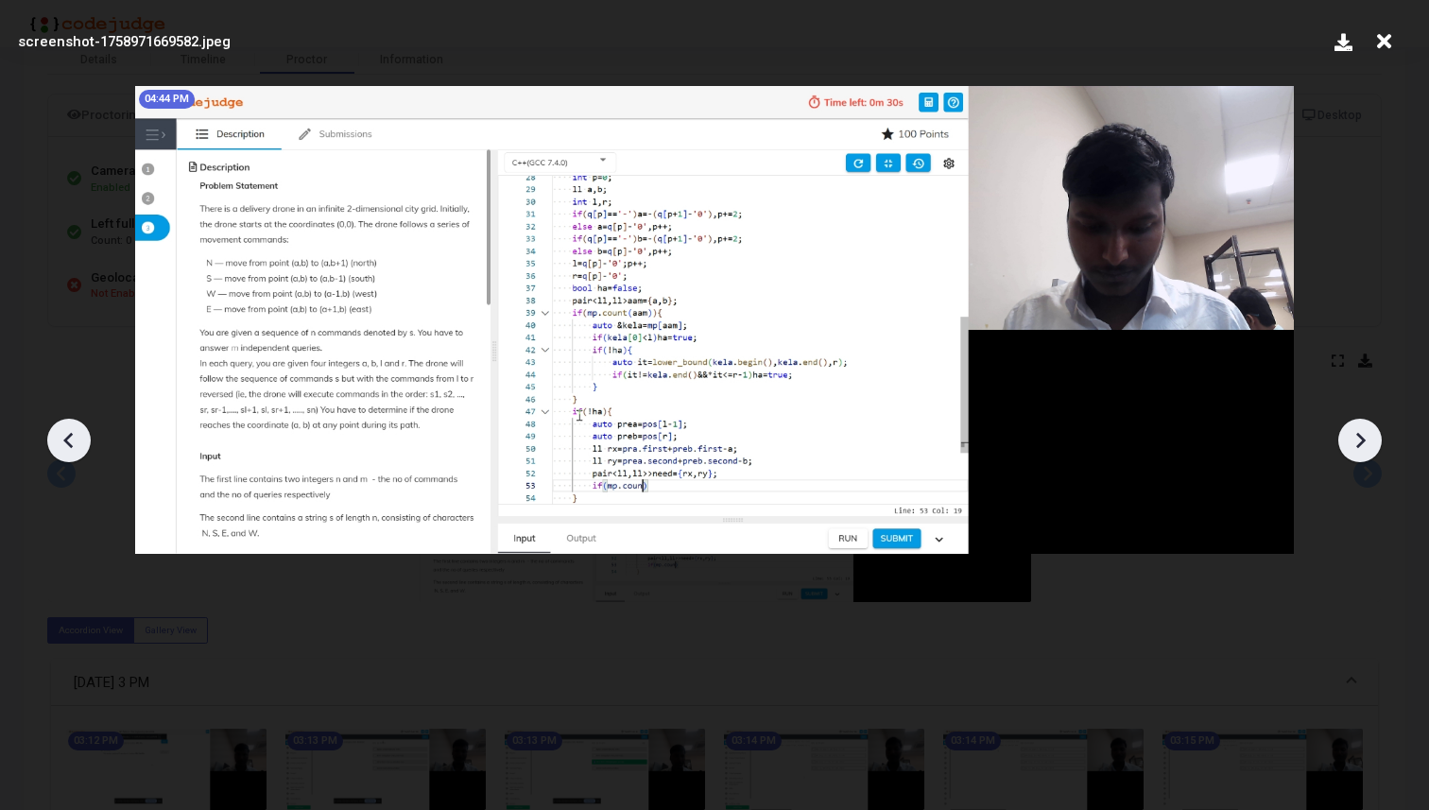
click at [1364, 440] on icon at bounding box center [1360, 440] width 9 height 16
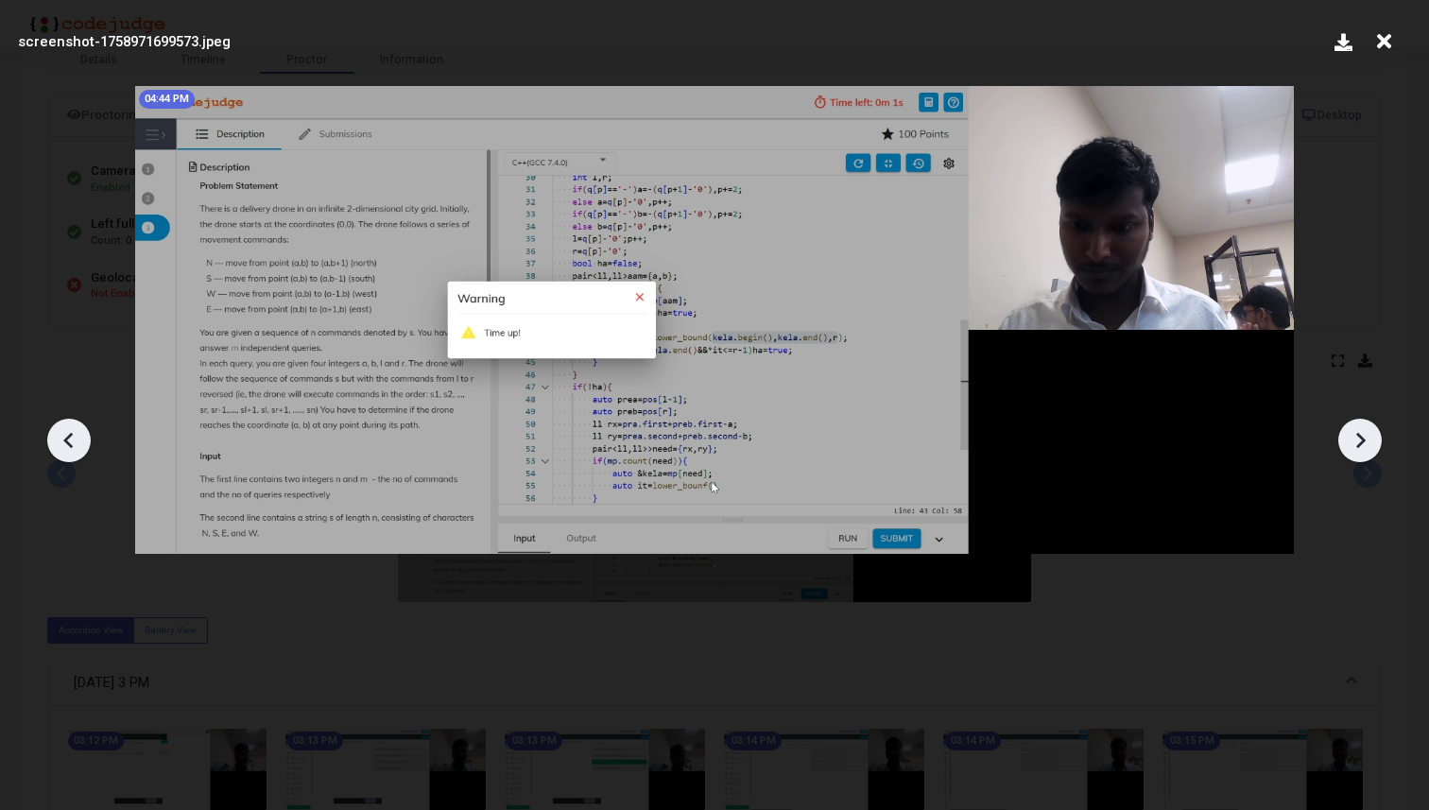
click at [1367, 447] on icon at bounding box center [1360, 440] width 28 height 28
click at [74, 432] on icon at bounding box center [69, 440] width 28 height 28
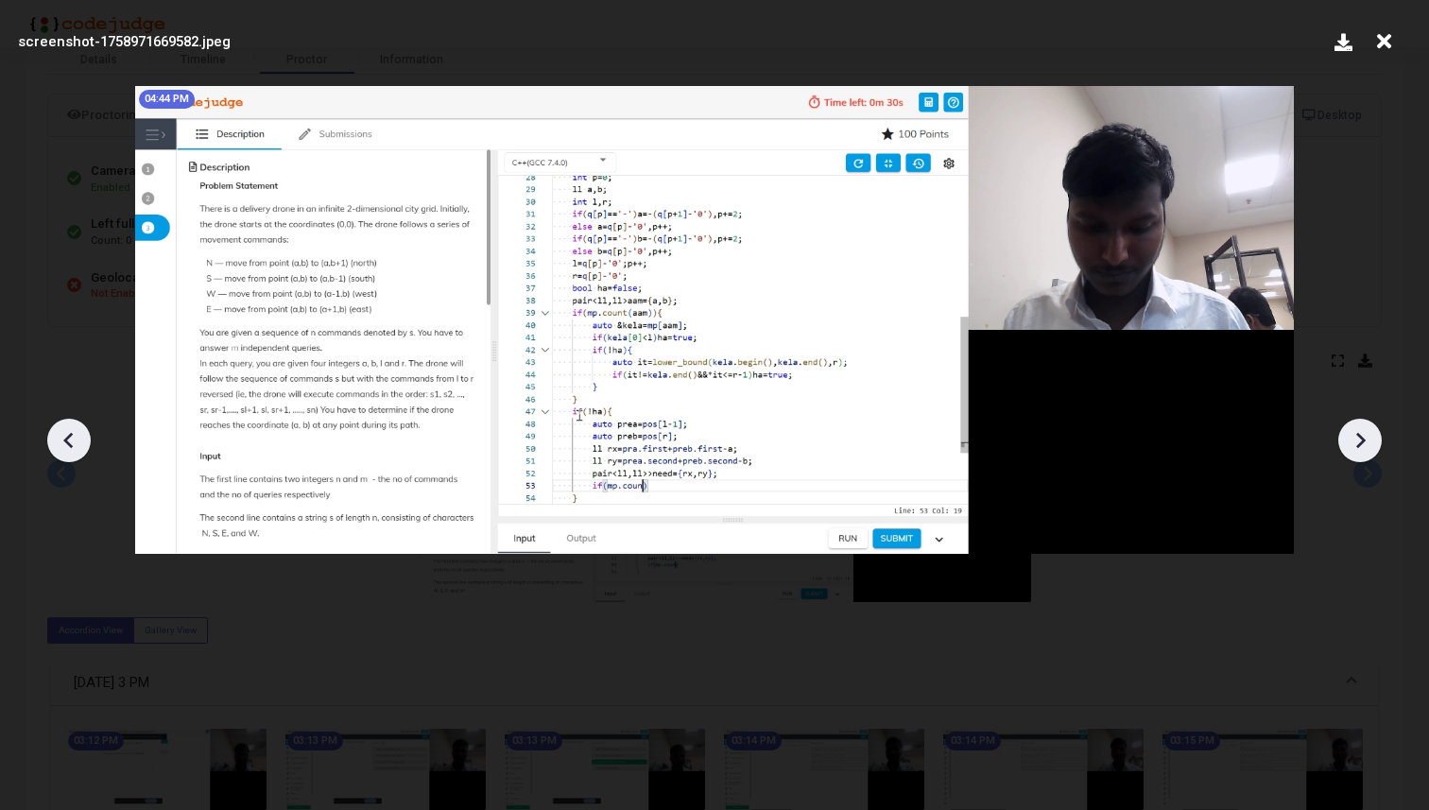
click at [73, 432] on icon at bounding box center [69, 440] width 28 height 28
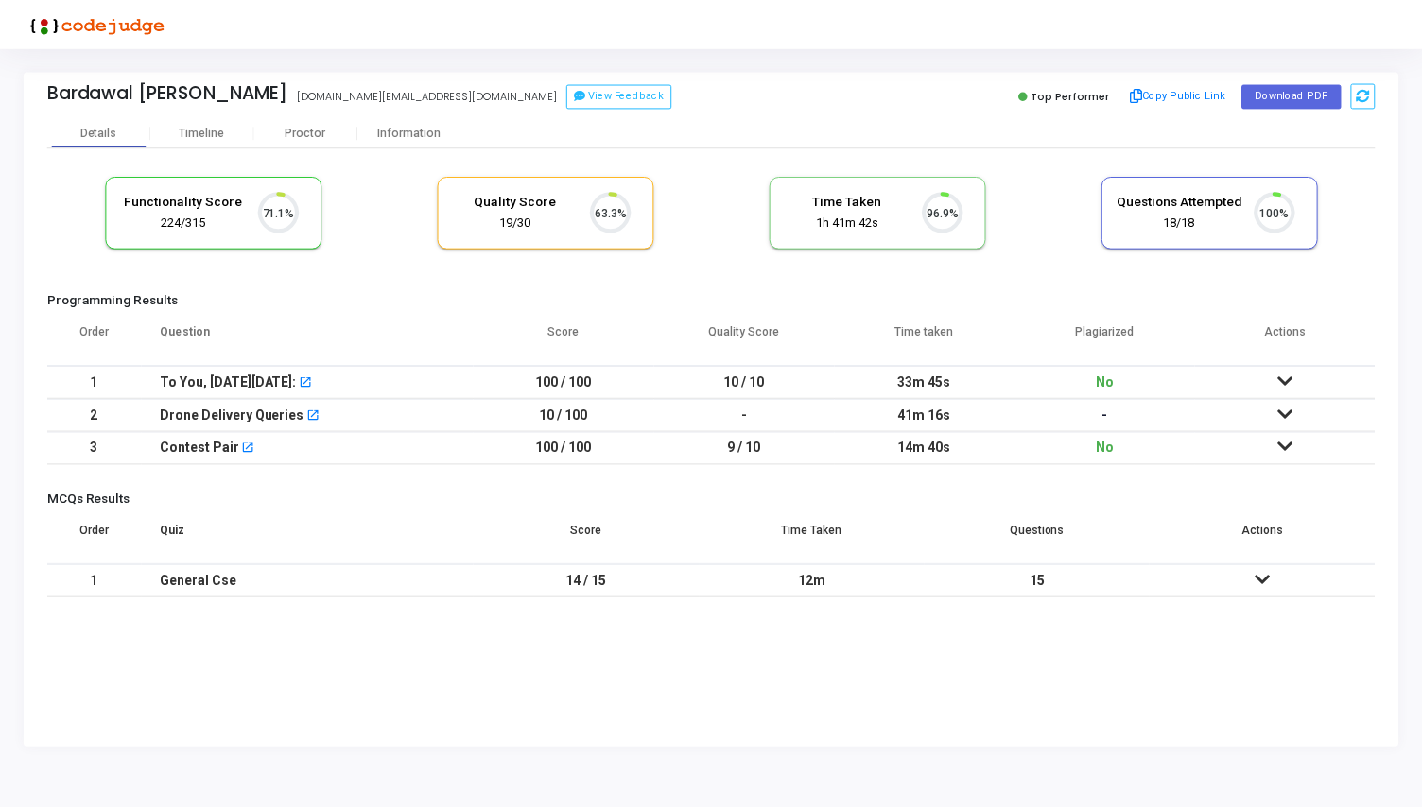
scroll to position [40, 48]
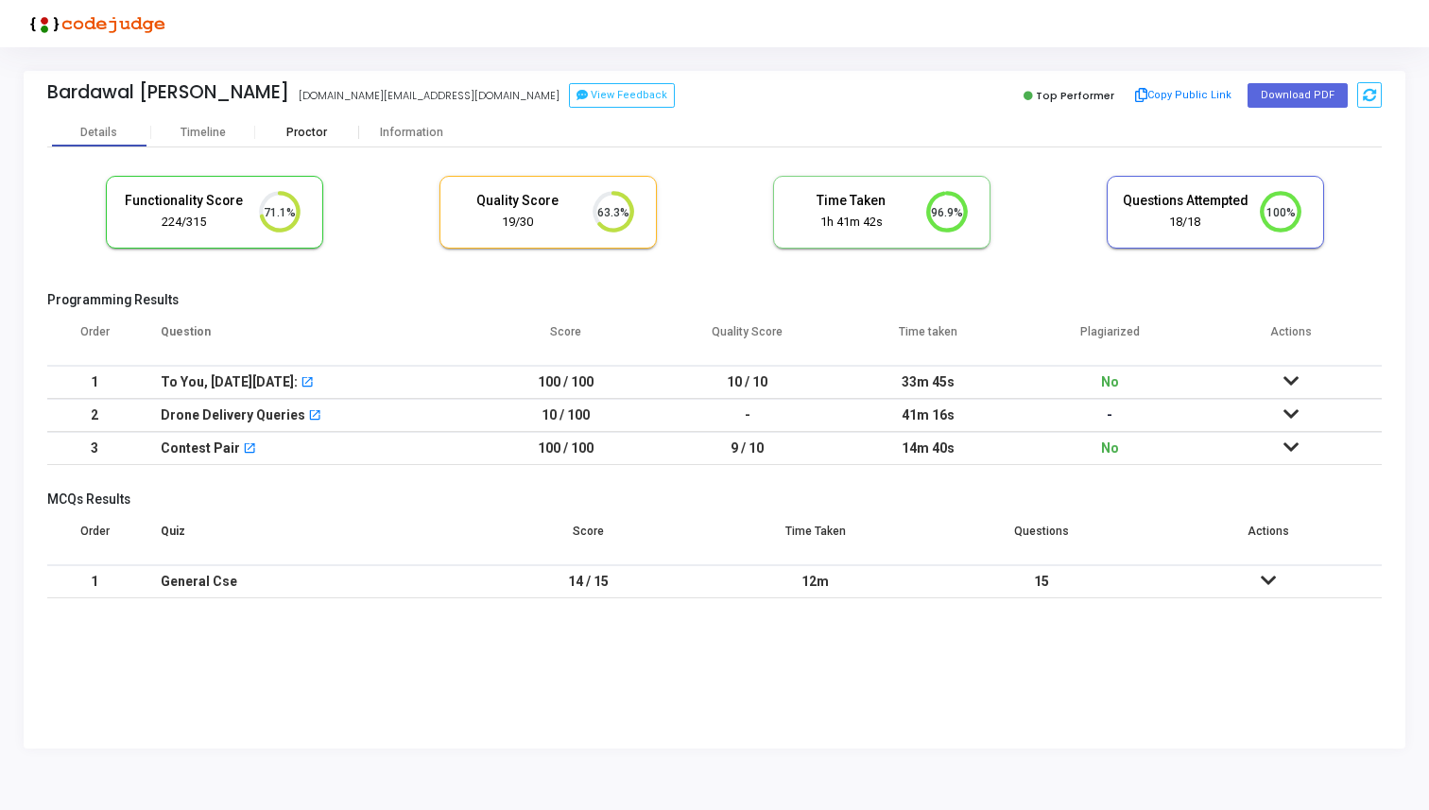
click at [313, 131] on div "Proctor" at bounding box center [307, 133] width 104 height 14
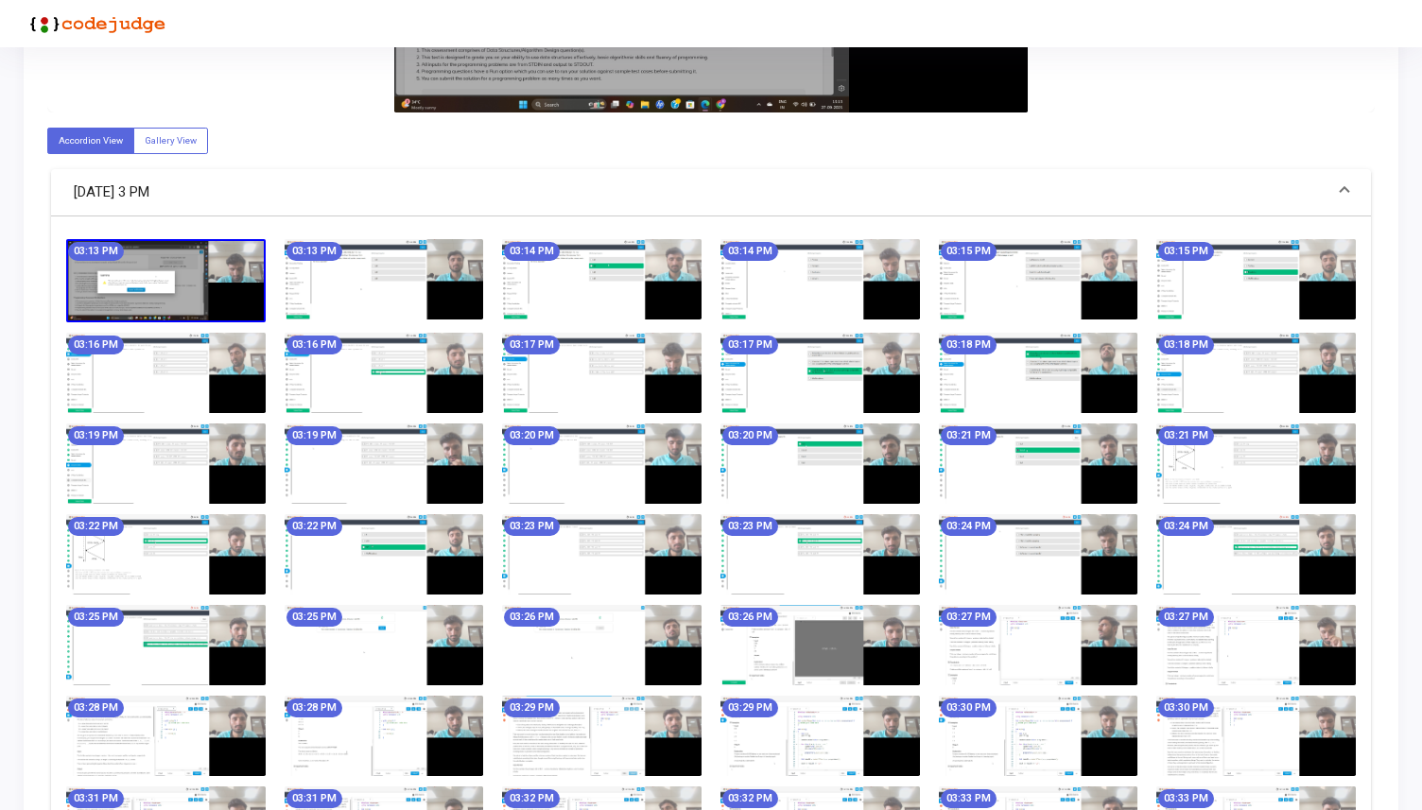
scroll to position [567, 0]
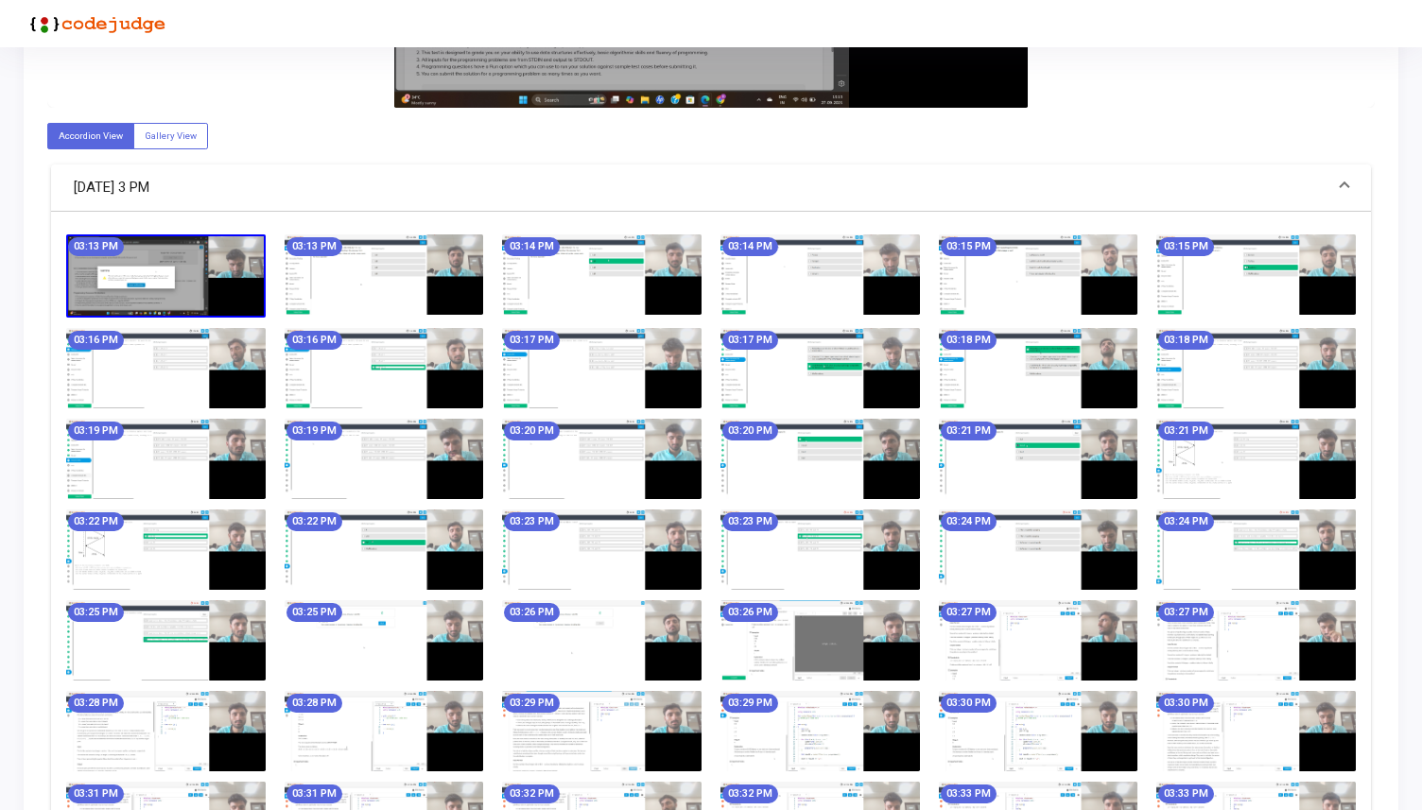
click at [984, 272] on img at bounding box center [1038, 274] width 199 height 80
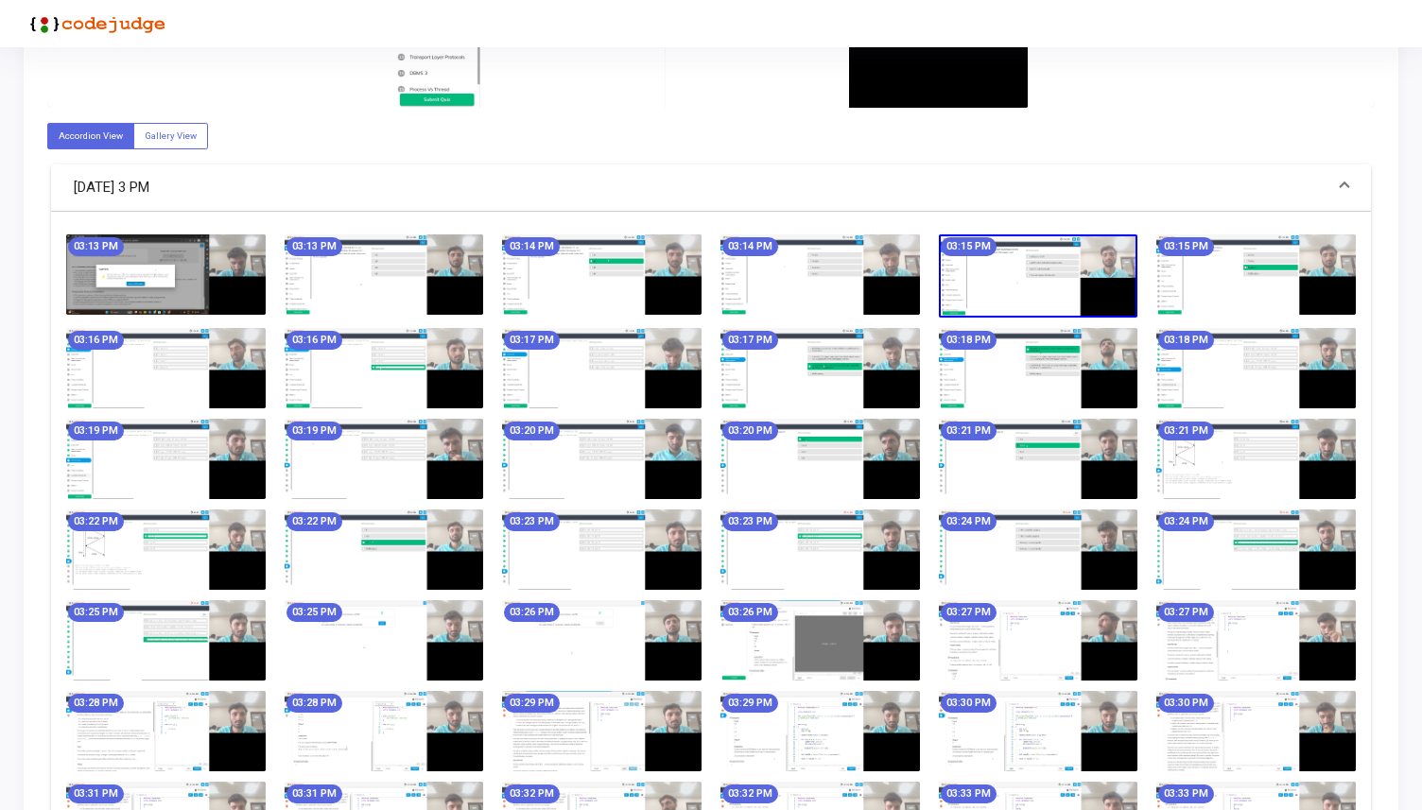
click at [984, 272] on img at bounding box center [1038, 275] width 199 height 83
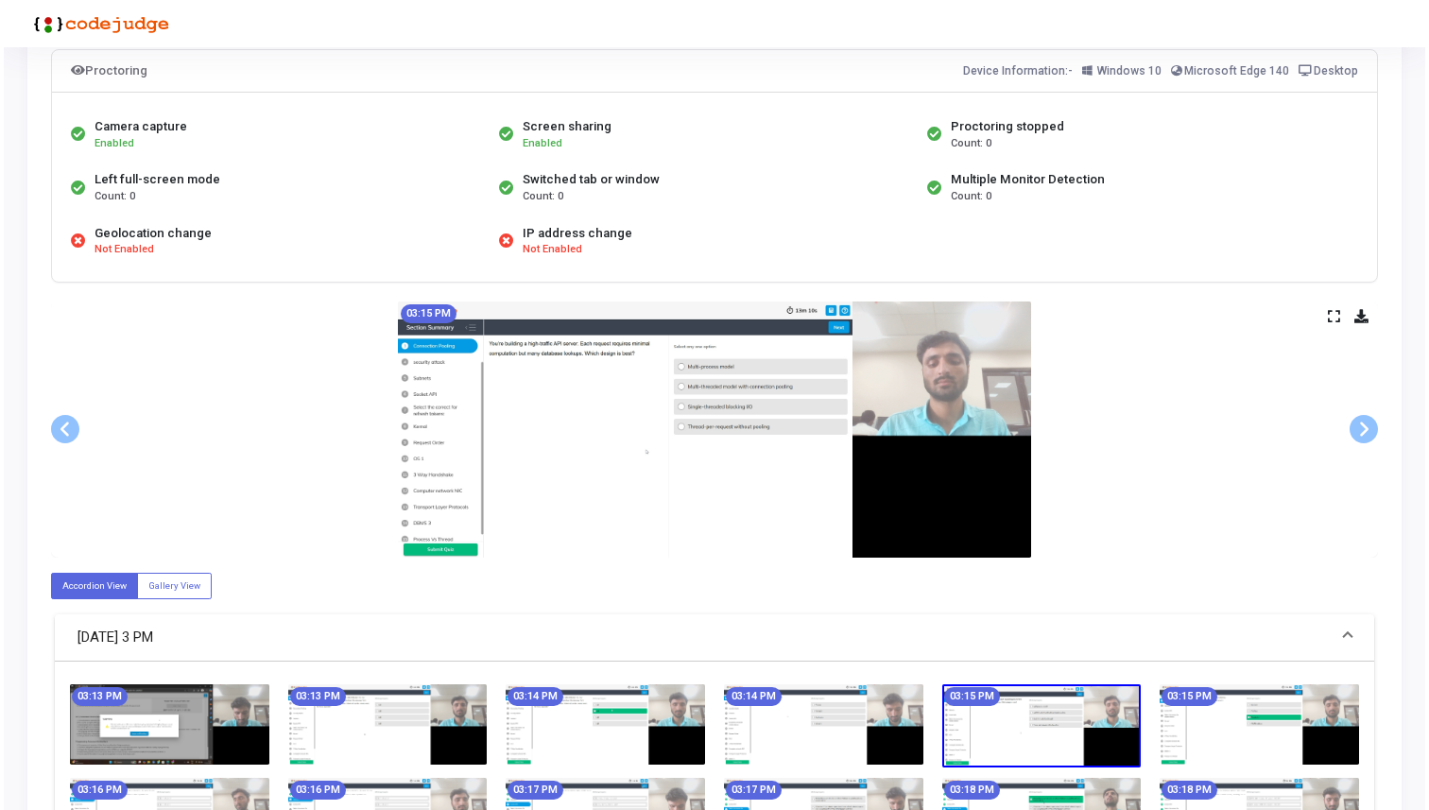
scroll to position [0, 0]
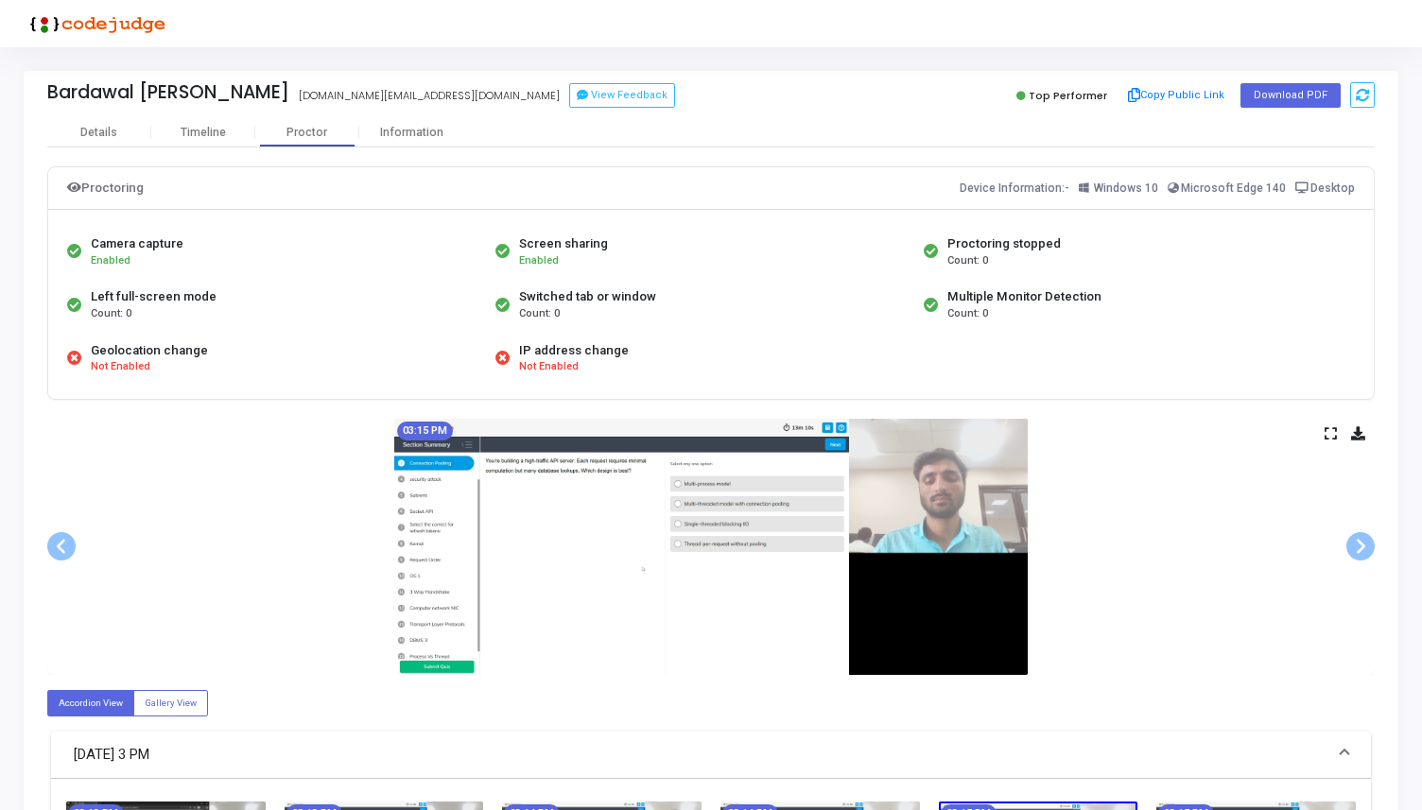
click at [1331, 428] on icon at bounding box center [1330, 433] width 12 height 10
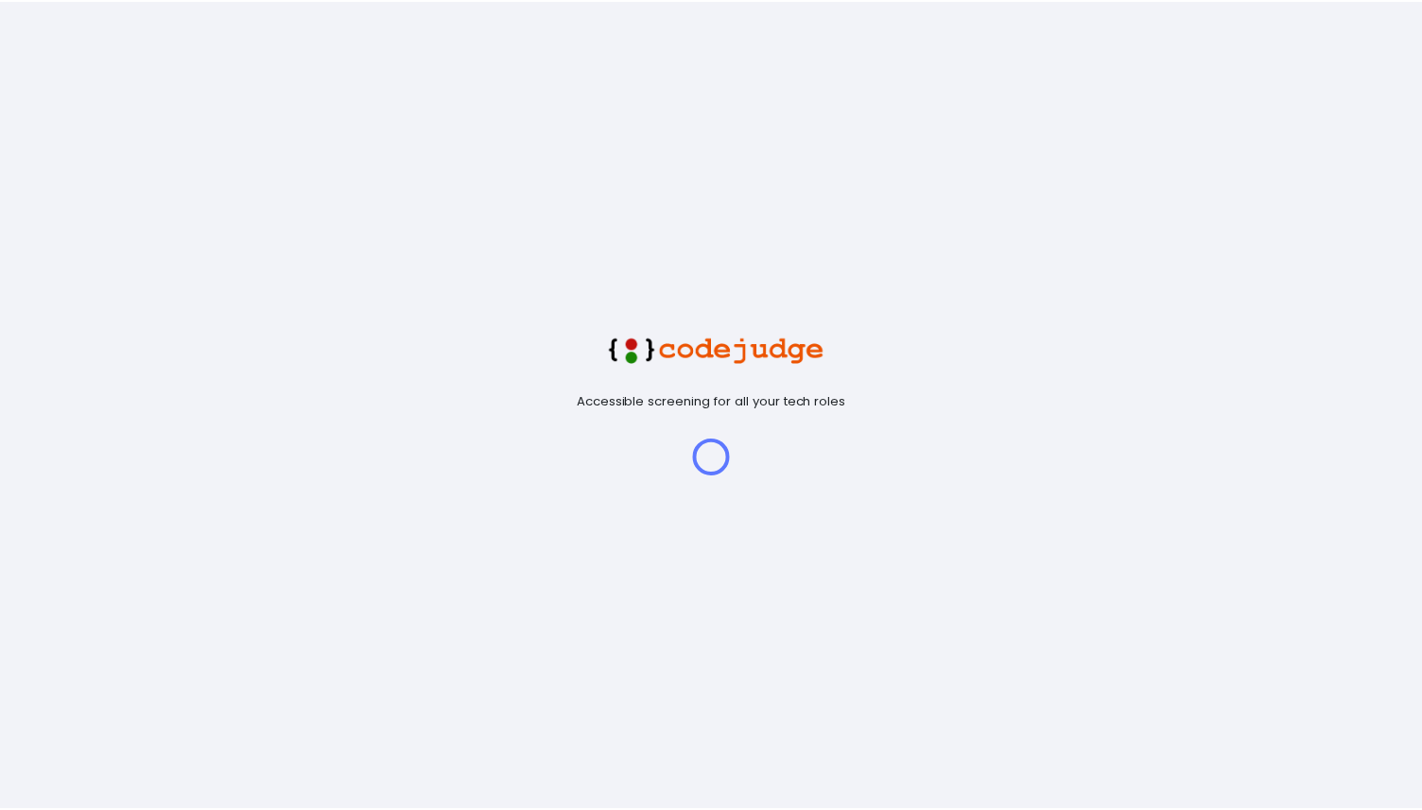
scroll to position [40, 48]
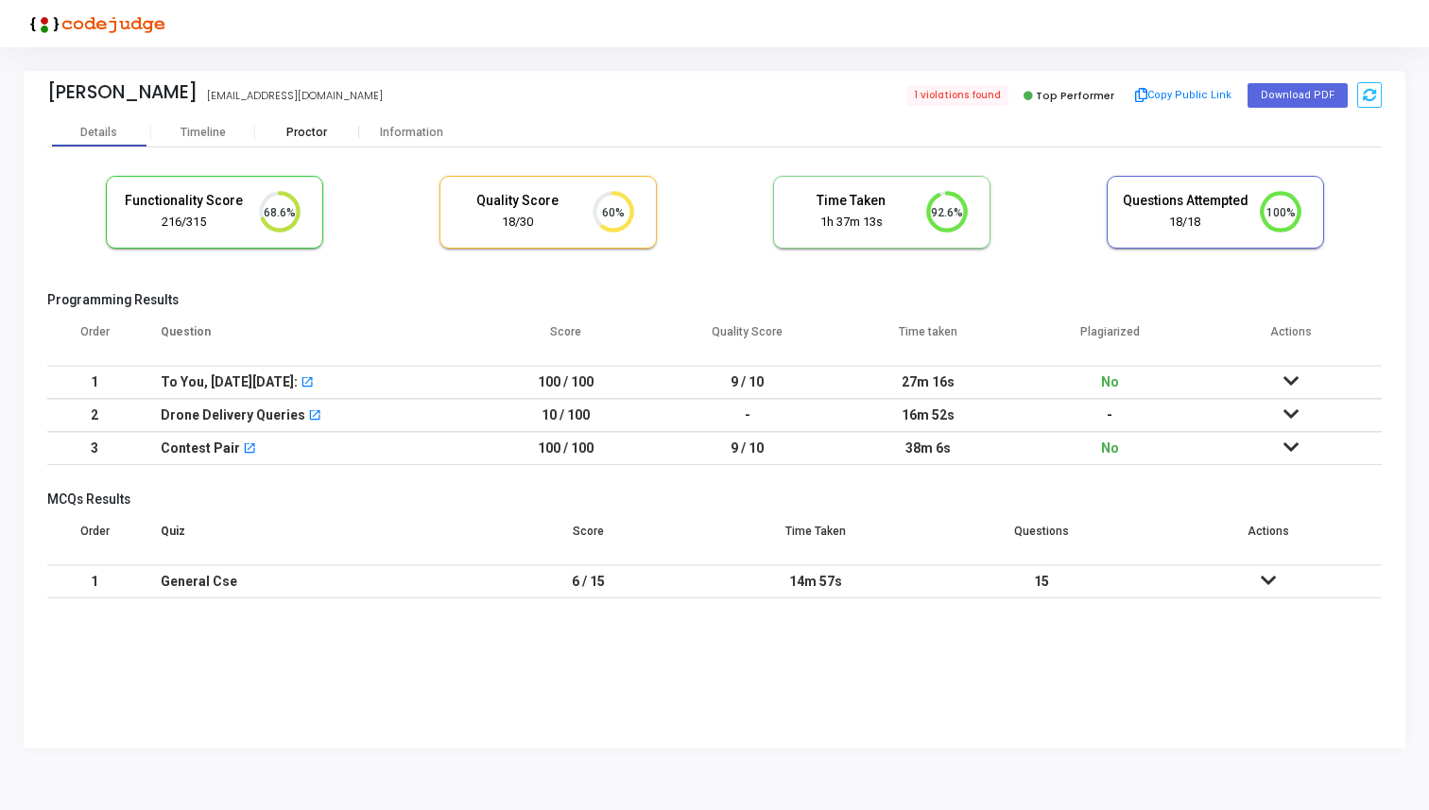
click at [329, 129] on div "Proctor" at bounding box center [307, 133] width 104 height 14
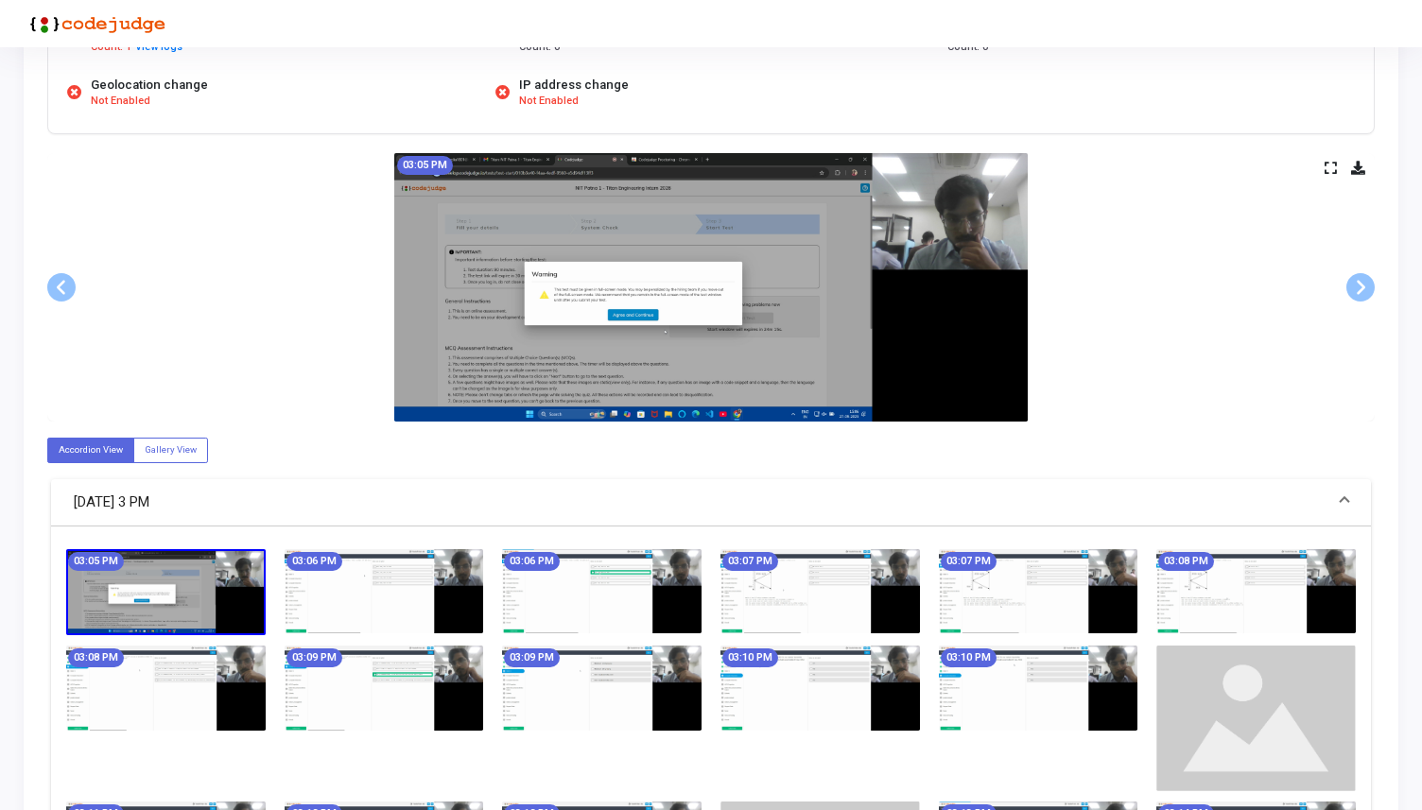
scroll to position [379, 0]
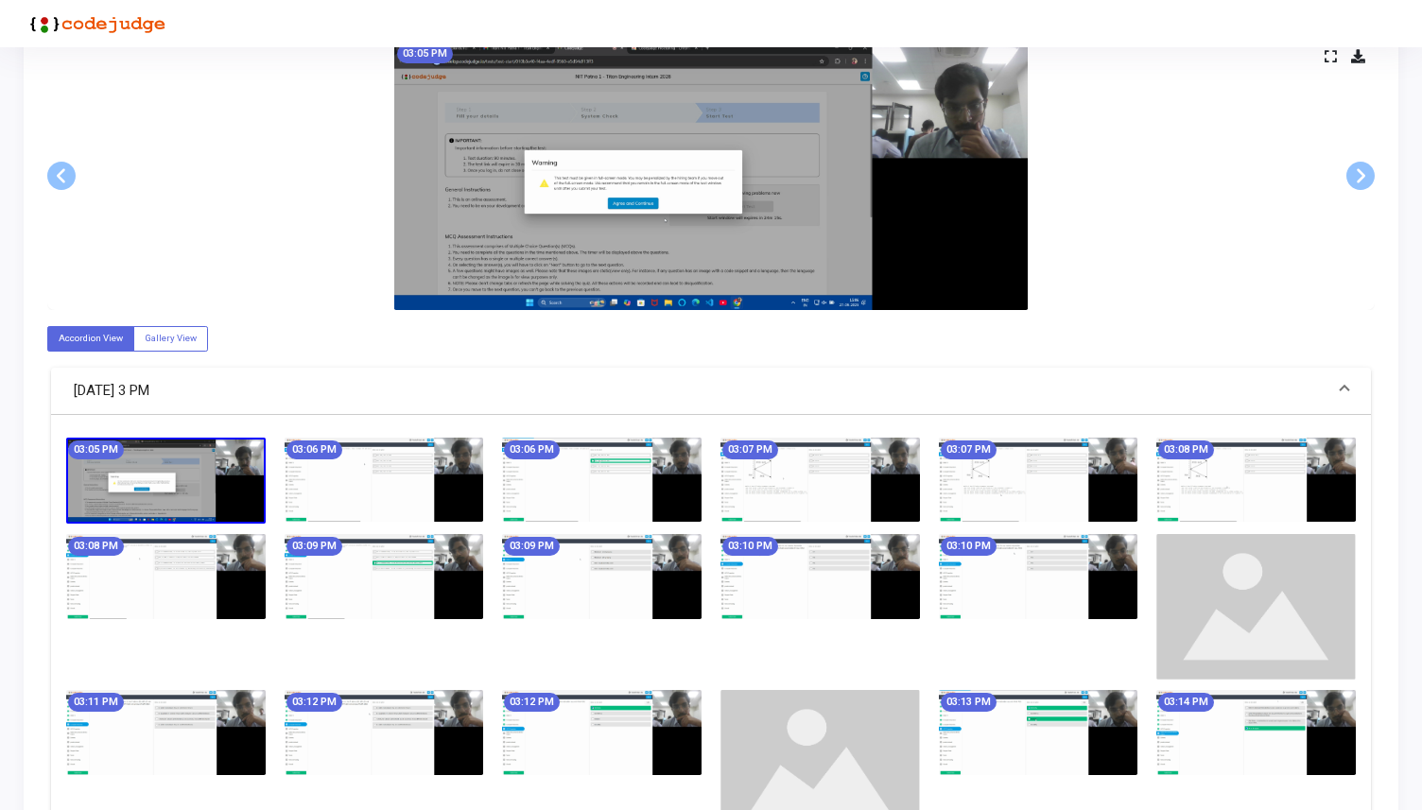
click at [785, 492] on img at bounding box center [819, 480] width 199 height 84
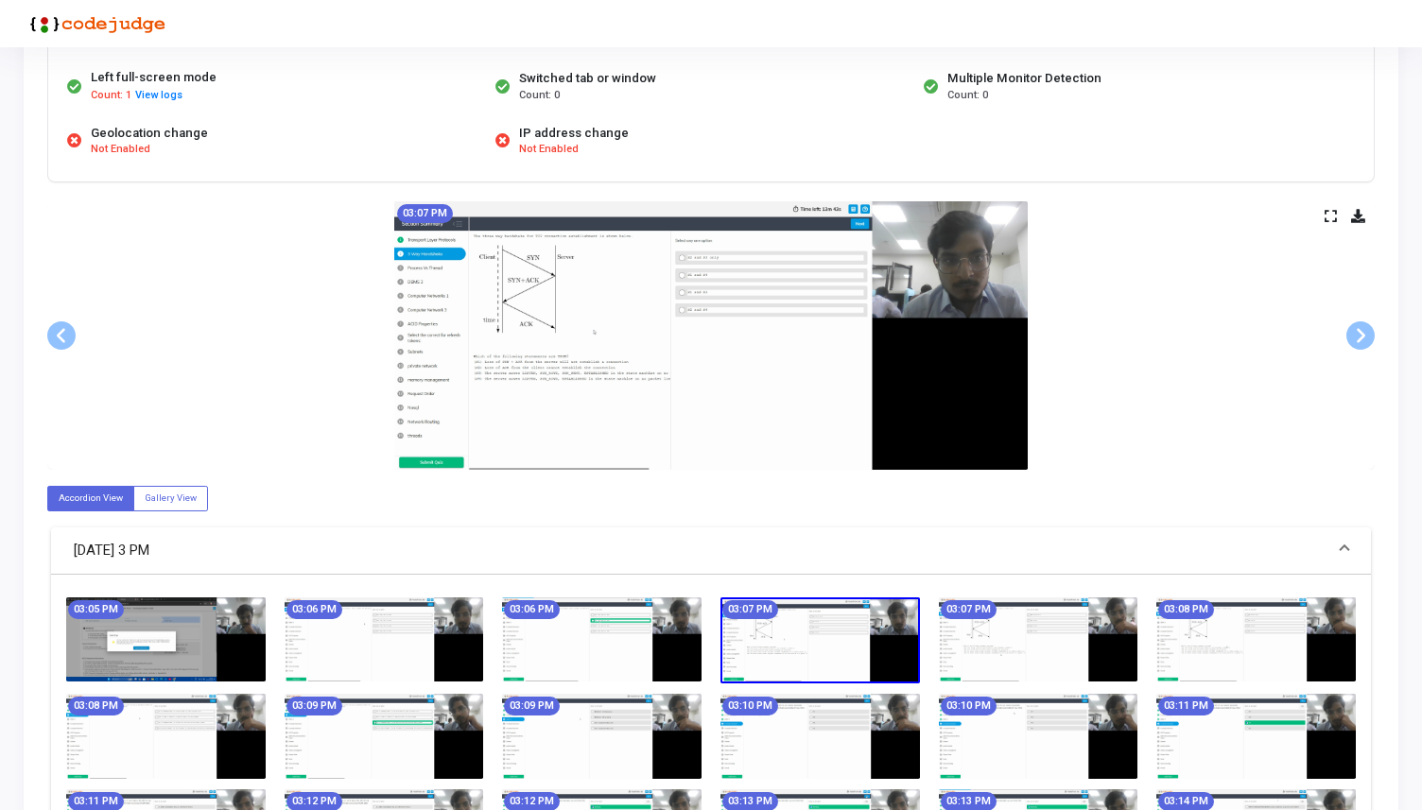
scroll to position [192, 0]
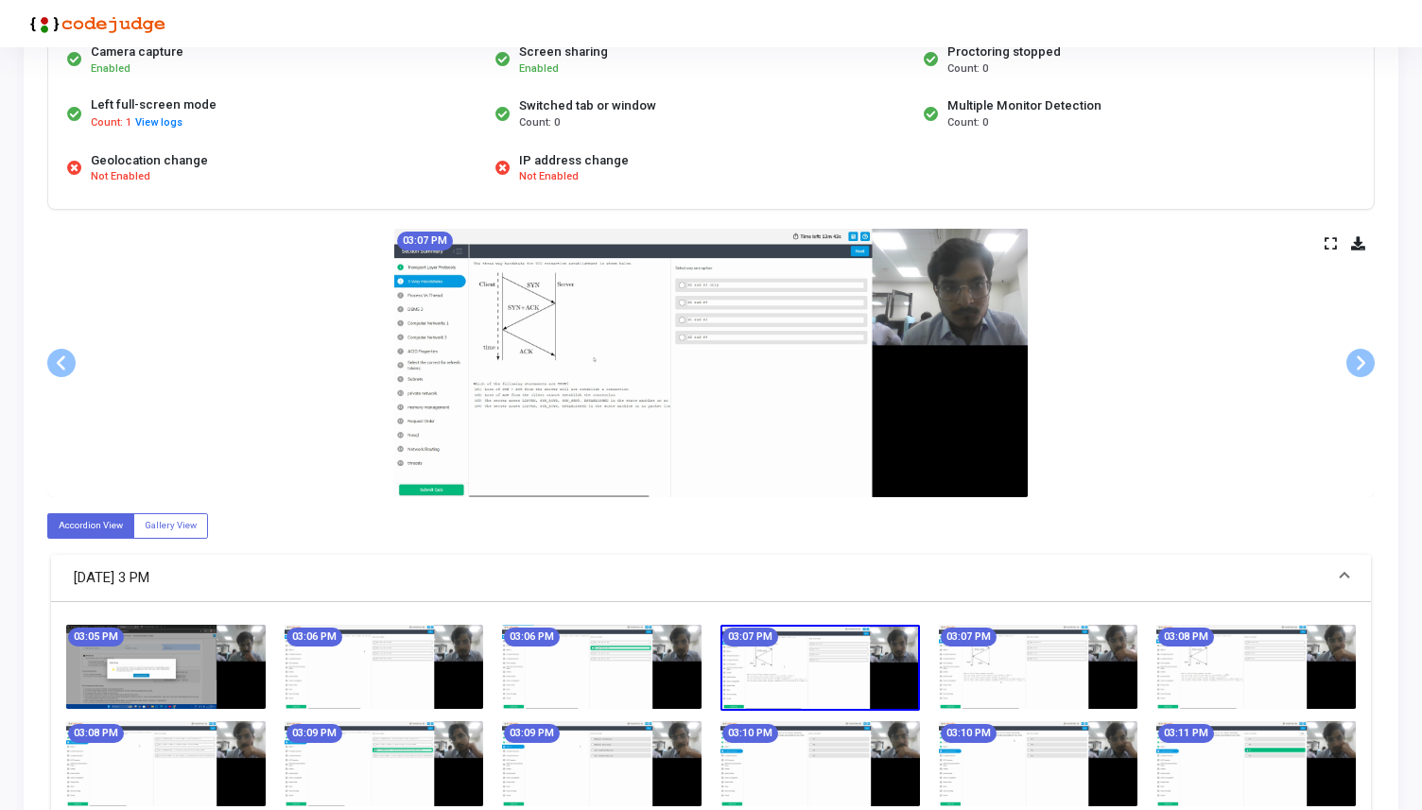
click at [1333, 242] on icon at bounding box center [1330, 243] width 12 height 10
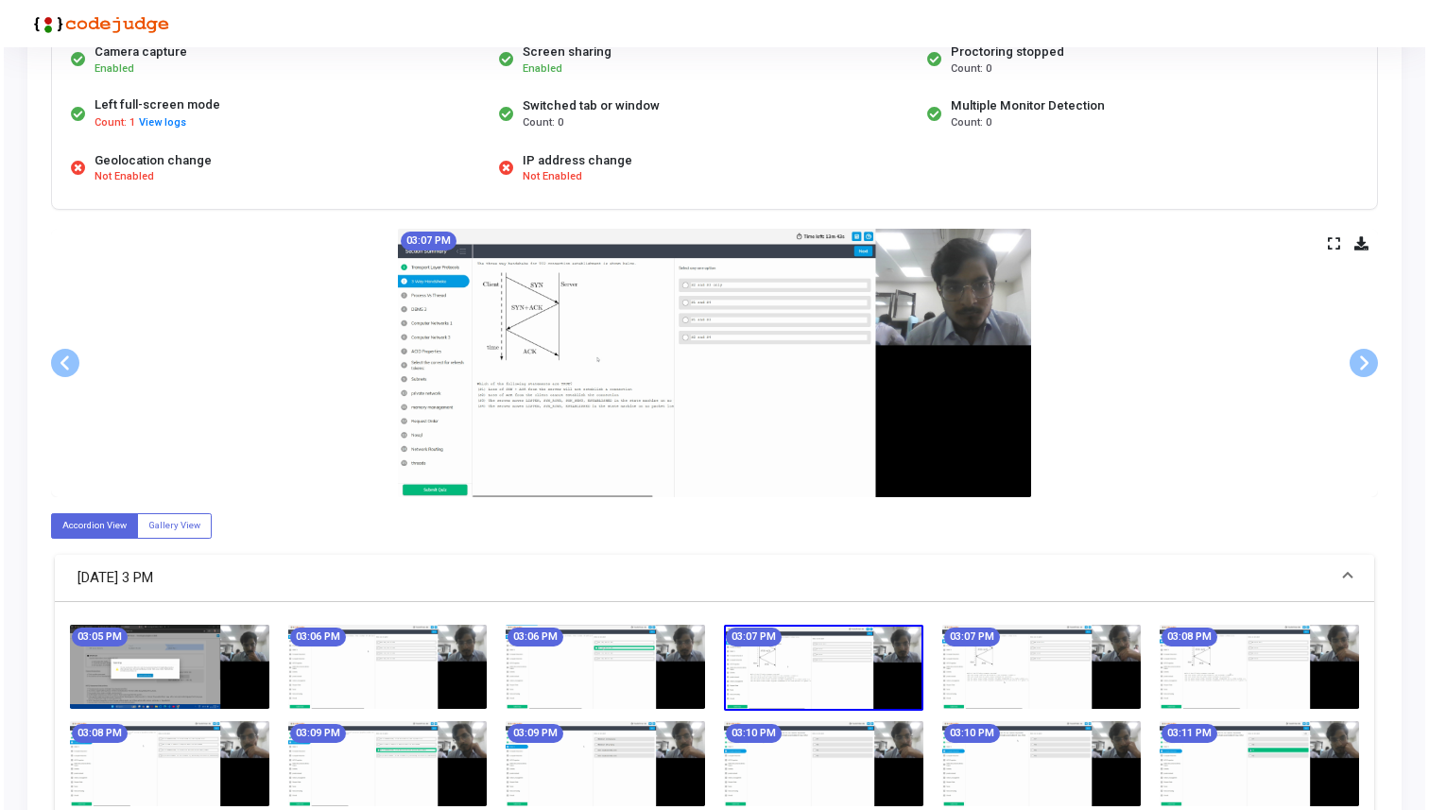
scroll to position [0, 0]
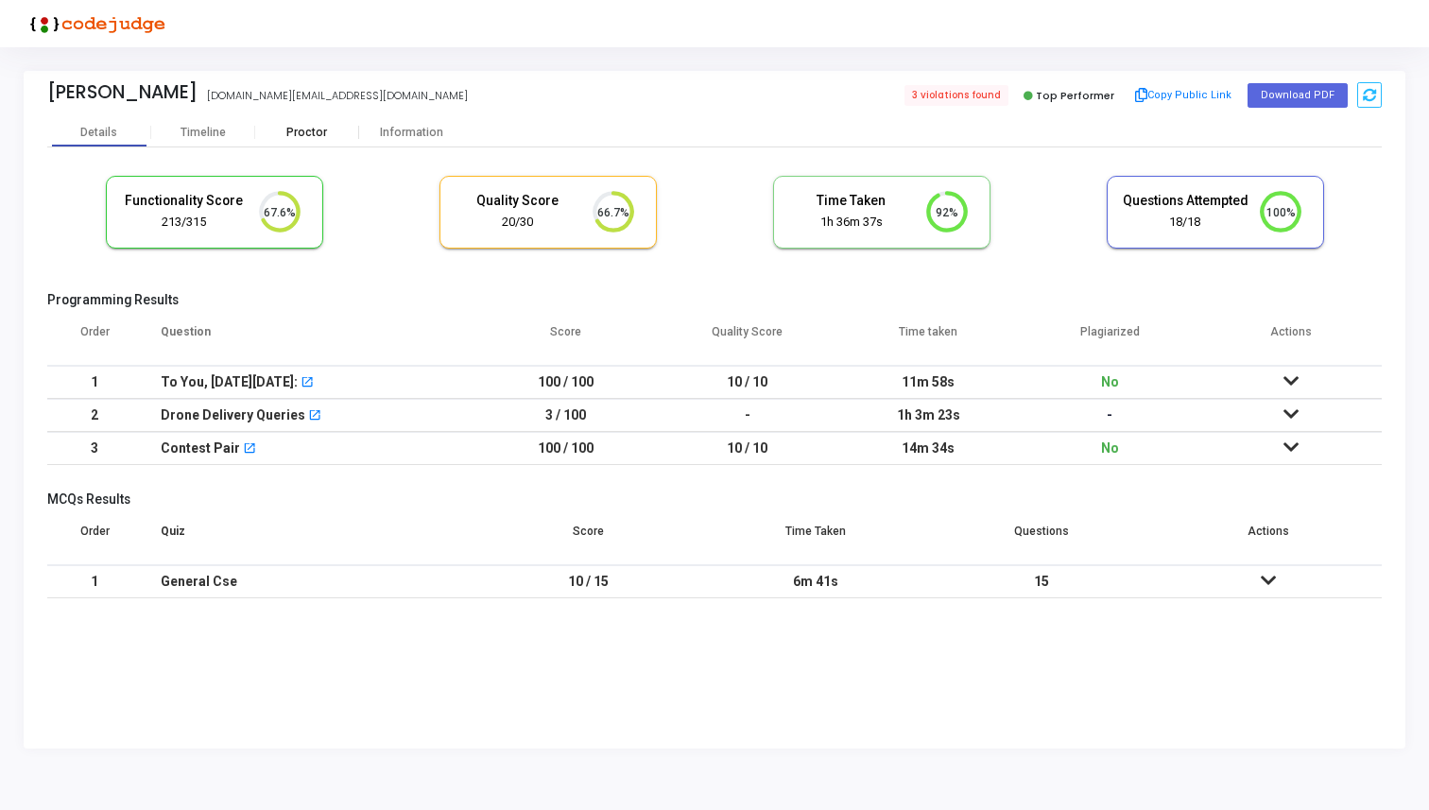
click at [310, 129] on div "Proctor" at bounding box center [307, 133] width 104 height 14
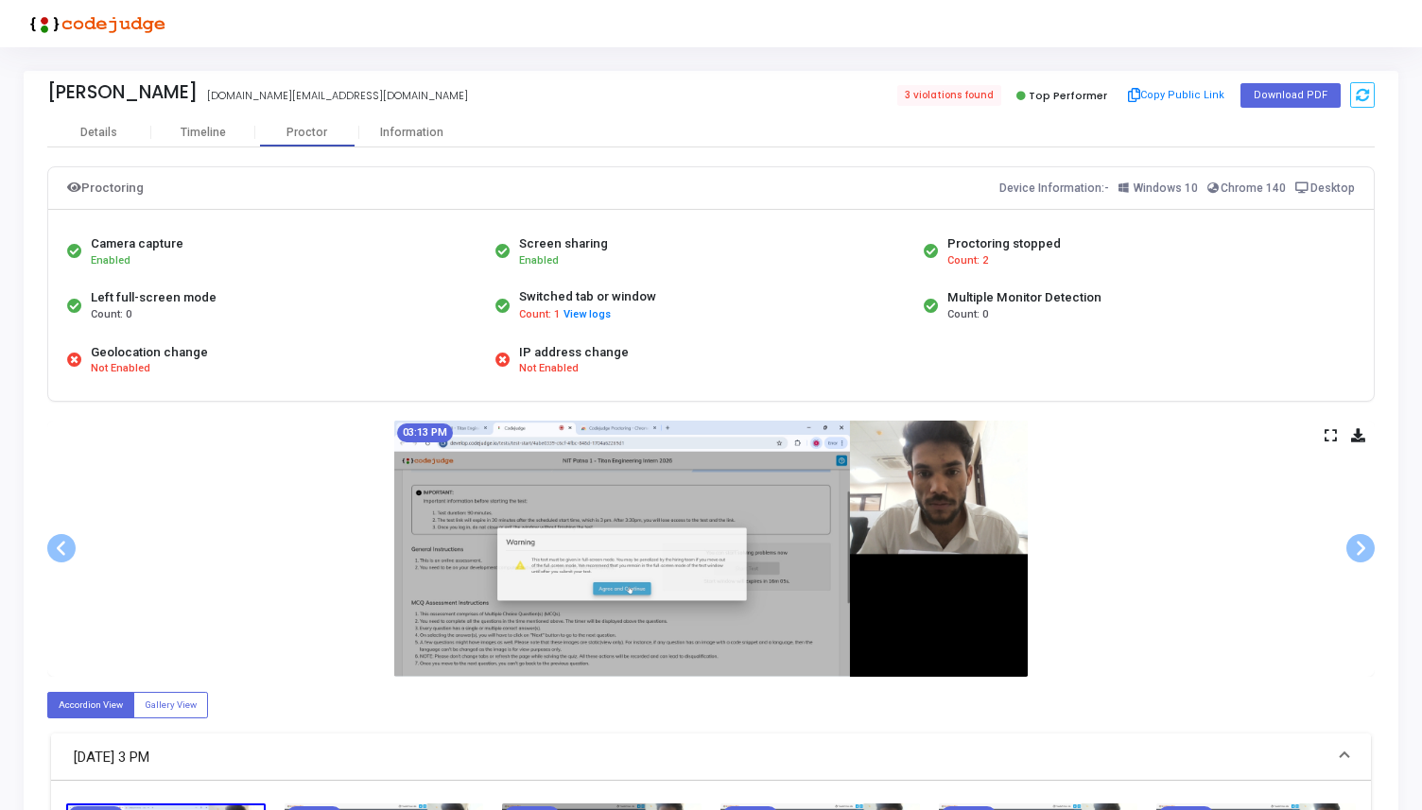
click at [1334, 430] on icon at bounding box center [1330, 435] width 12 height 10
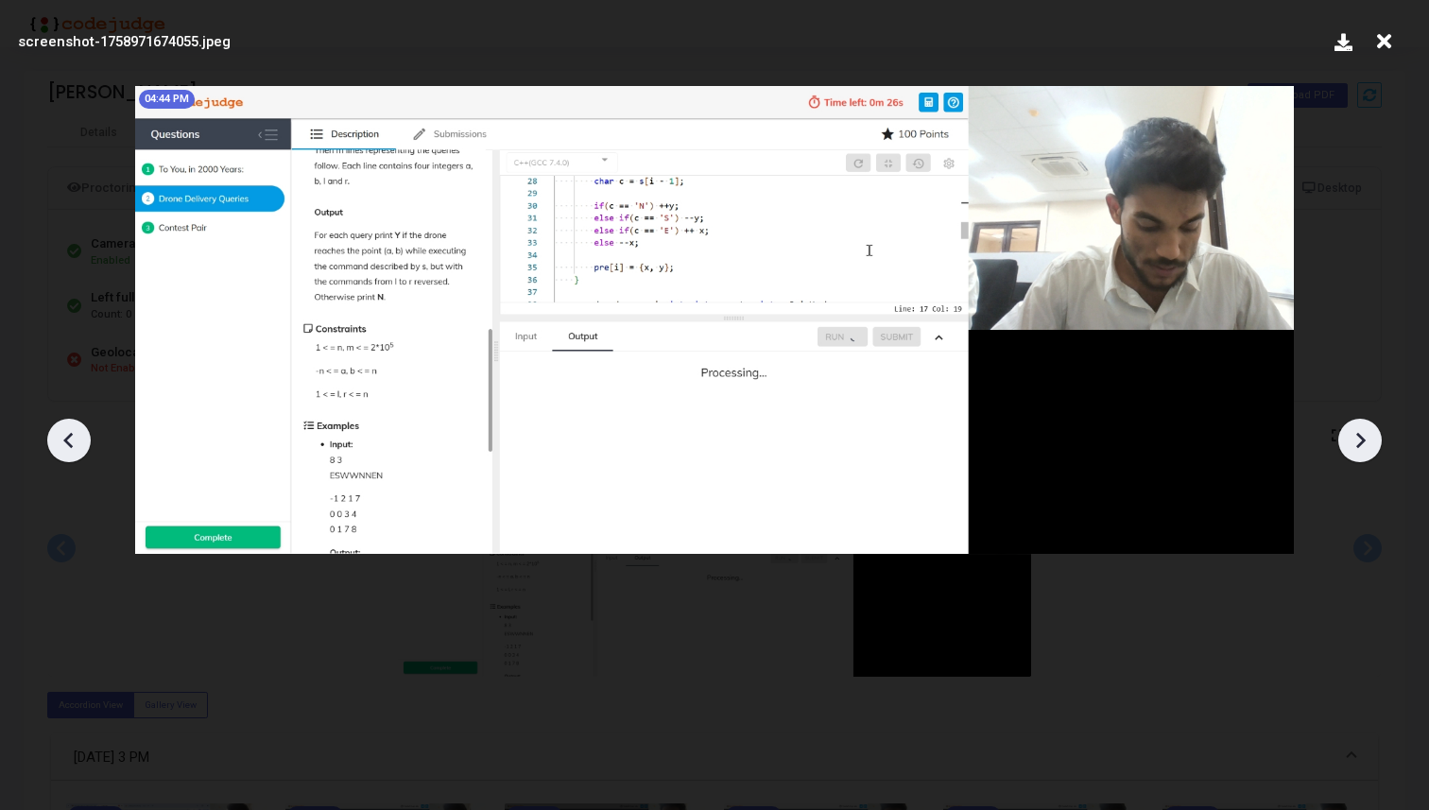
click at [1412, 52] on div "screenshot-1758971674055.jpeg" at bounding box center [714, 41] width 1403 height 57
click at [1389, 30] on icon at bounding box center [1384, 42] width 29 height 36
